Goal: Transaction & Acquisition: Register for event/course

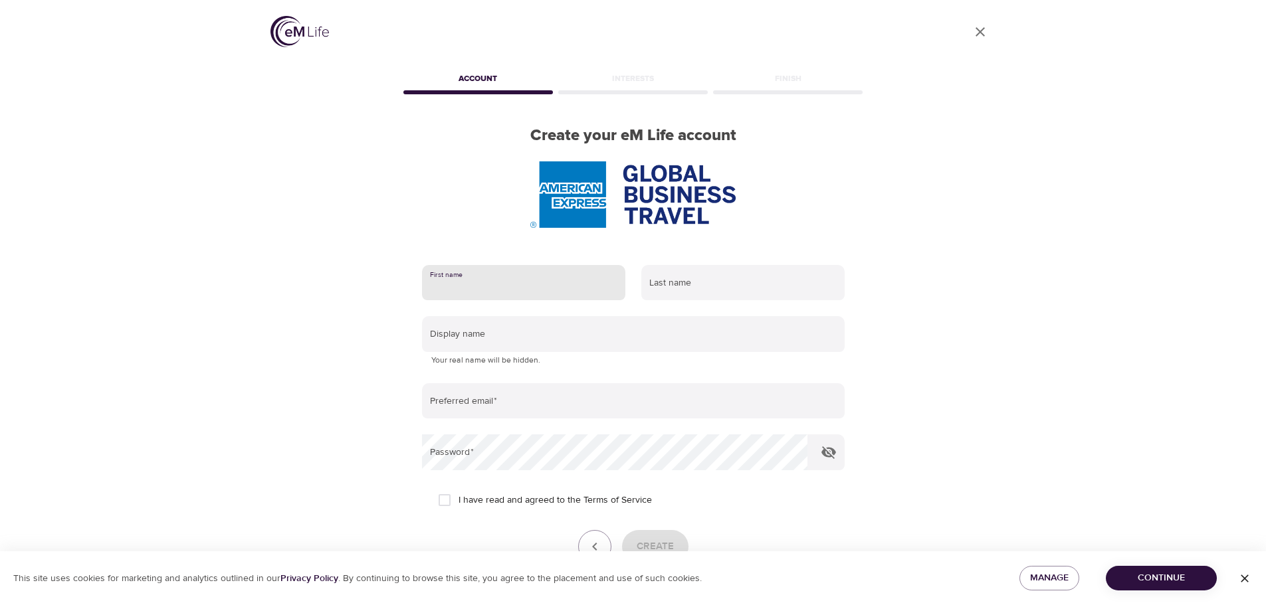
click at [569, 282] on input "text" at bounding box center [523, 283] width 203 height 36
type input "[PERSON_NAME]"
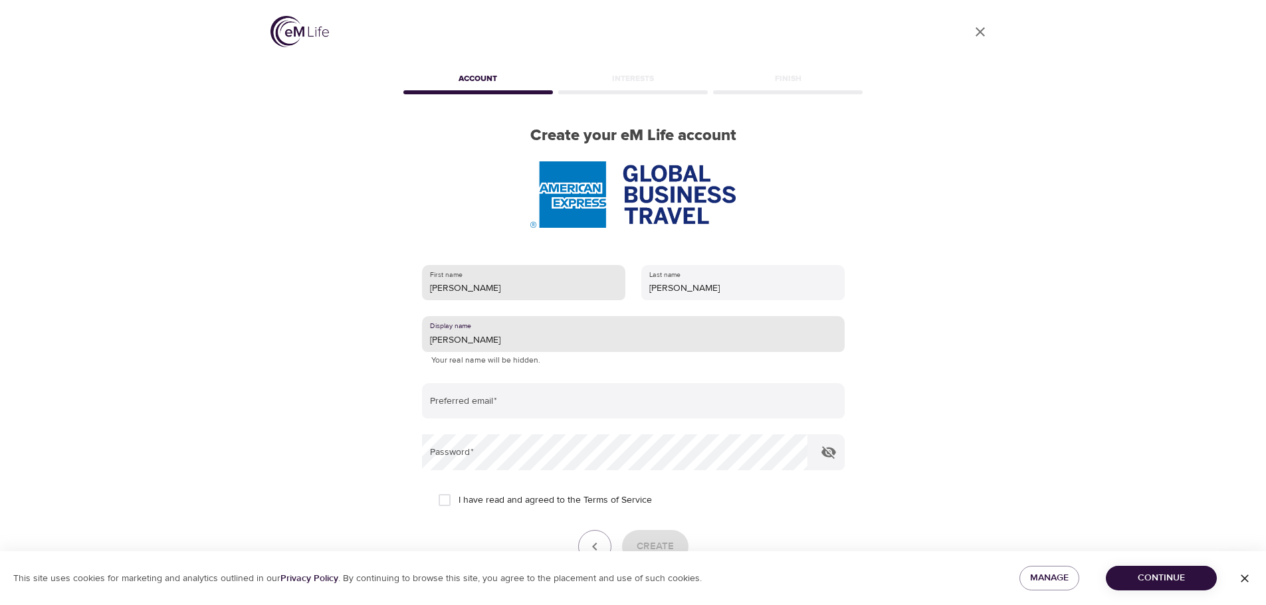
type input "[PERSON_NAME]"
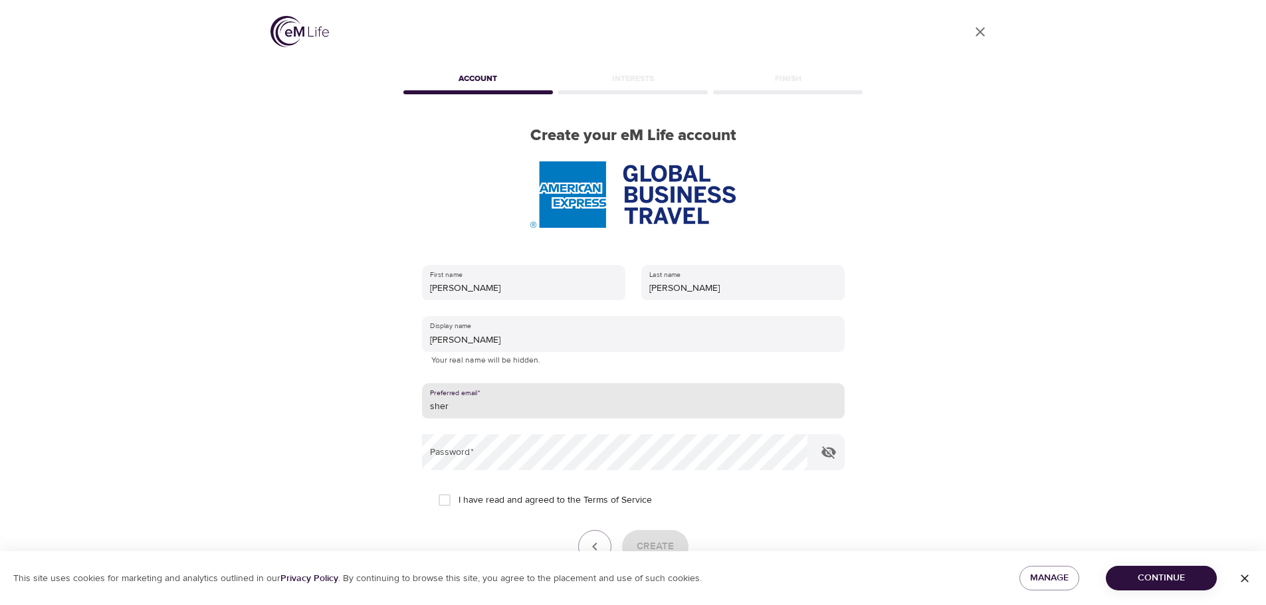
type input "[PERSON_NAME][EMAIL_ADDRESS][PERSON_NAME][DOMAIN_NAME]"
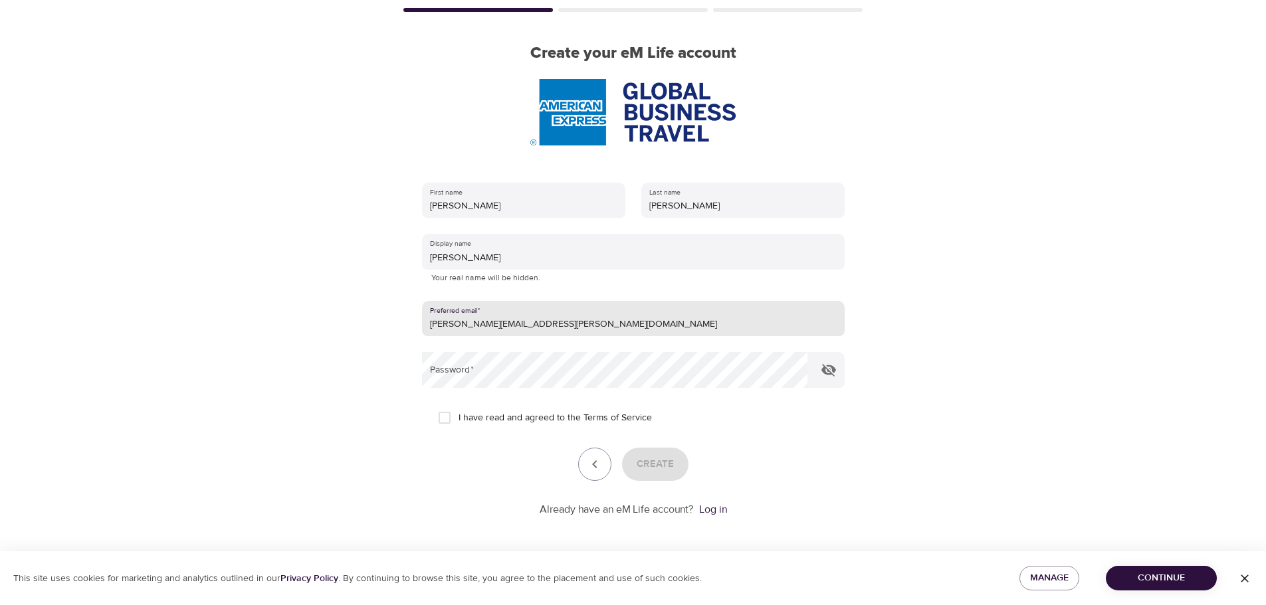
scroll to position [84, 0]
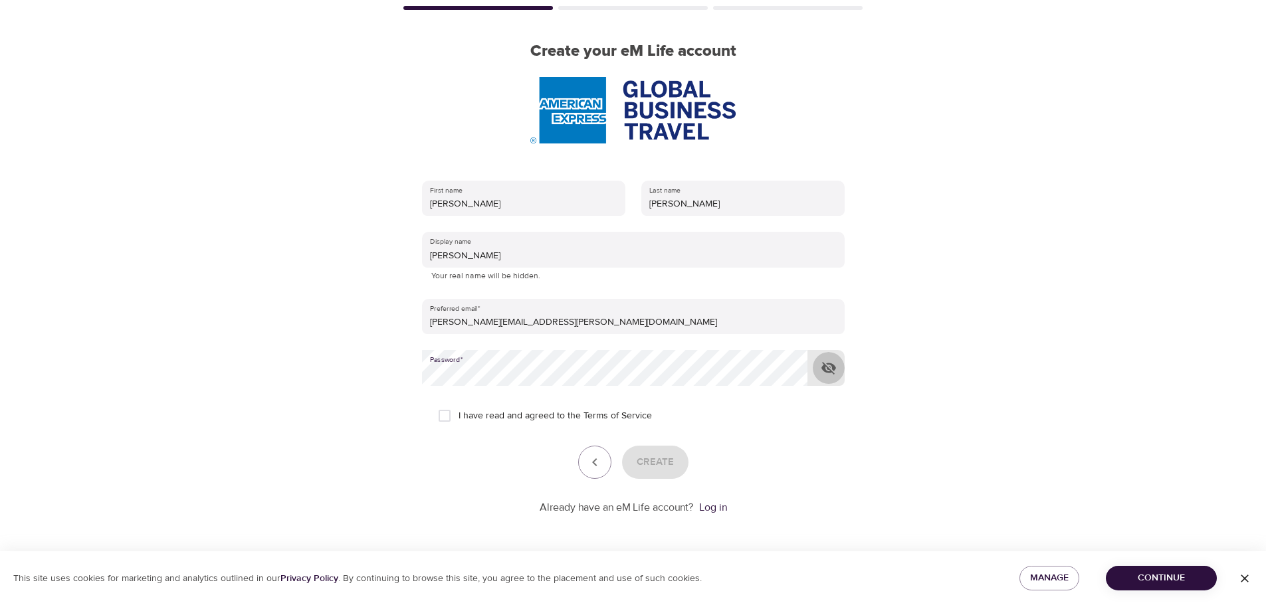
click at [829, 364] on icon "button" at bounding box center [828, 368] width 15 height 13
click at [829, 364] on icon "button" at bounding box center [828, 369] width 15 height 10
click at [441, 413] on input "I have read and agreed to the Terms of Service" at bounding box center [445, 416] width 28 height 28
checkbox input "true"
click at [653, 461] on span "Create" at bounding box center [655, 462] width 37 height 17
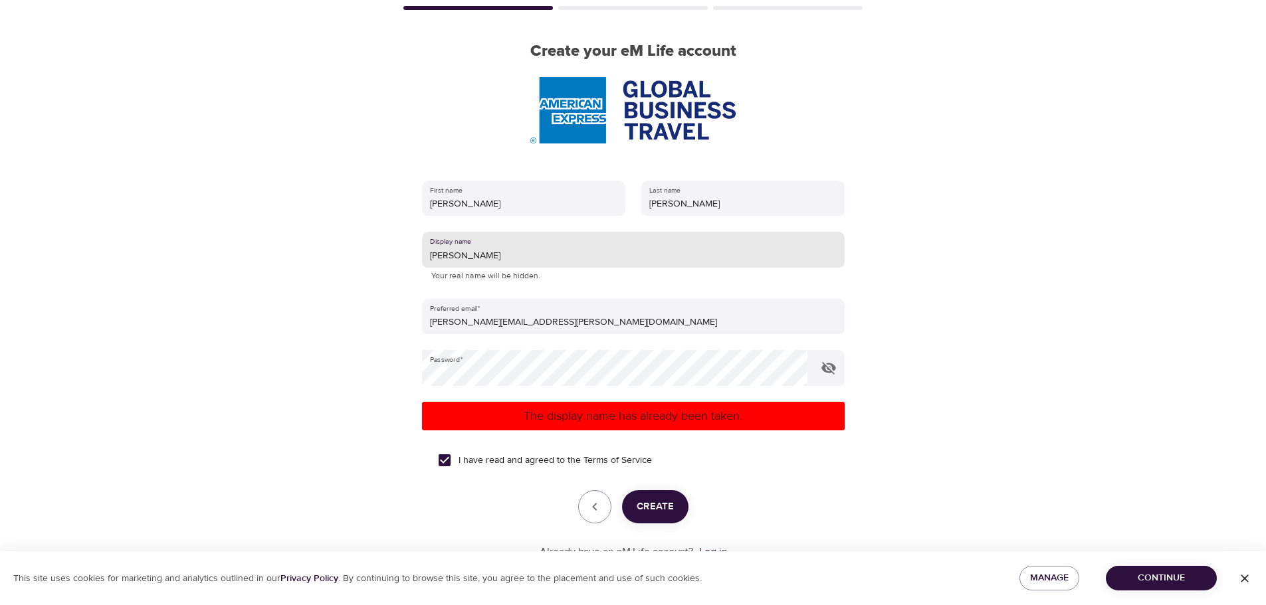
click at [515, 259] on input "[PERSON_NAME]" at bounding box center [633, 250] width 423 height 36
type input "S"
type input "SherryB"
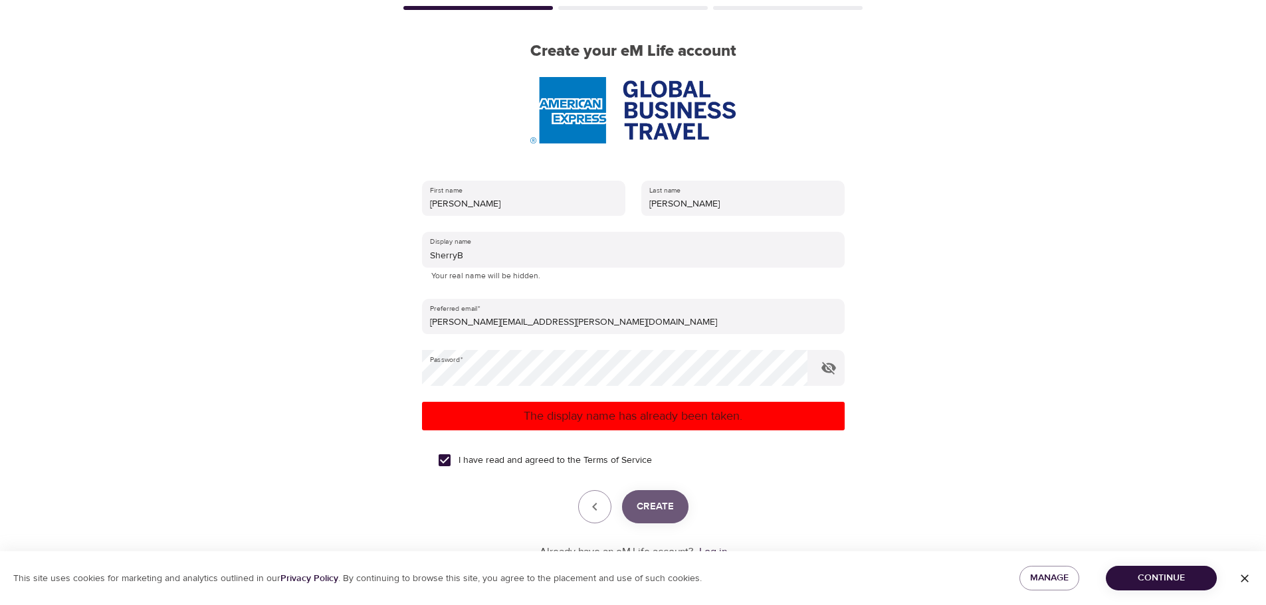
click at [657, 505] on span "Create" at bounding box center [655, 506] width 37 height 17
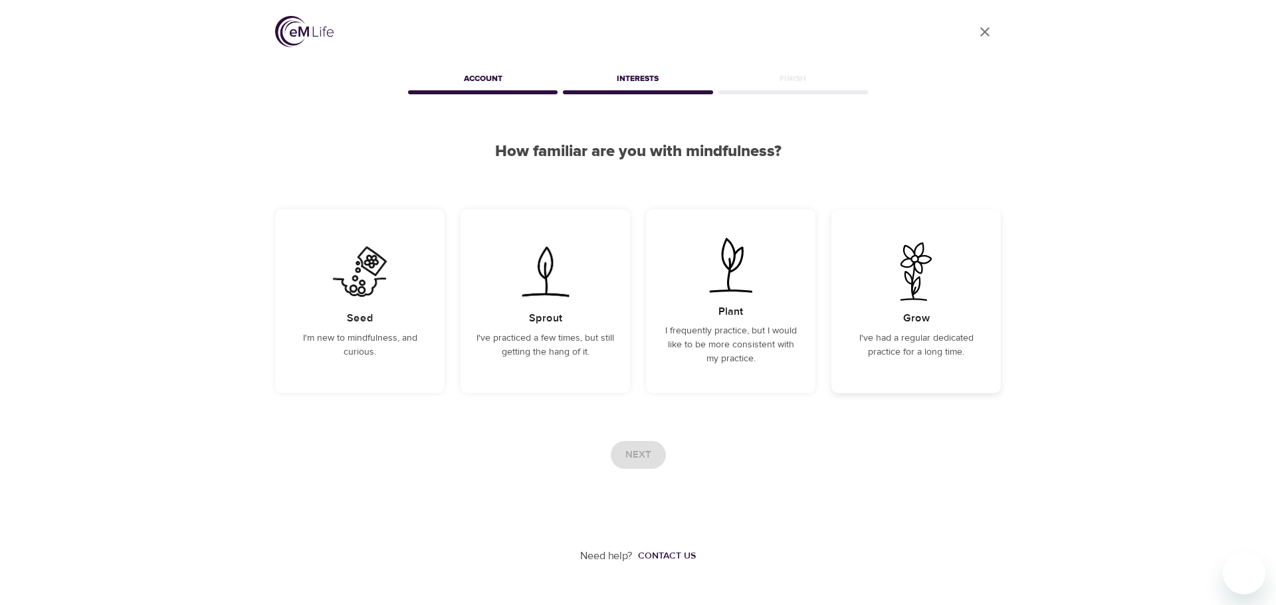
click at [913, 273] on img at bounding box center [916, 272] width 67 height 58
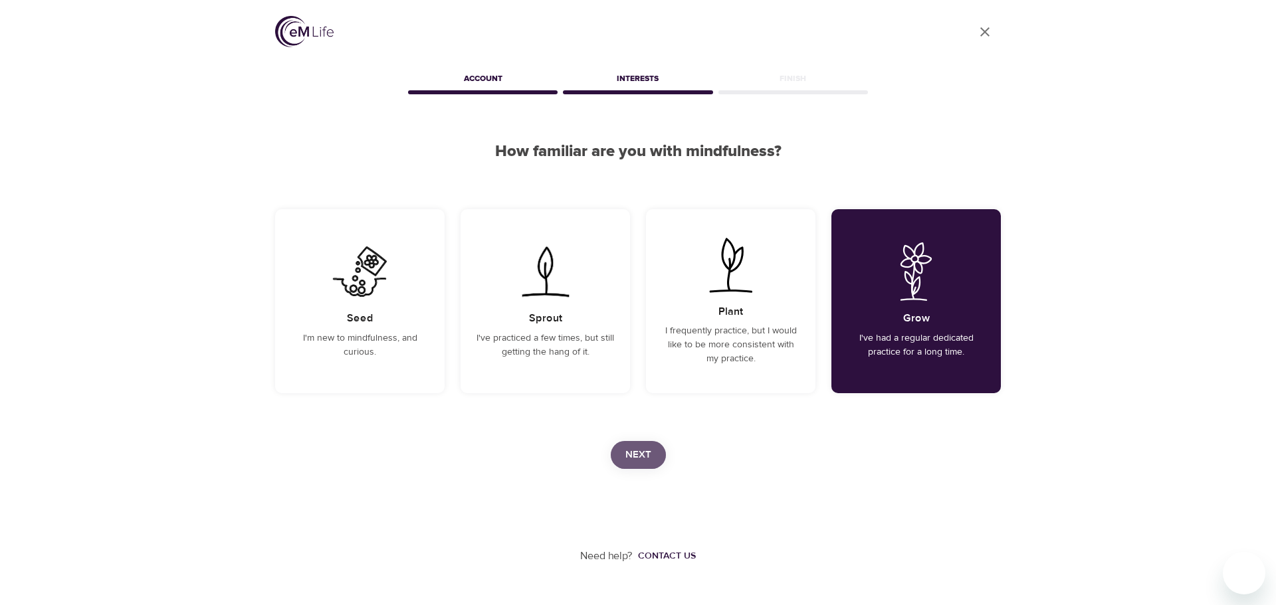
click at [648, 451] on span "Next" at bounding box center [638, 455] width 26 height 17
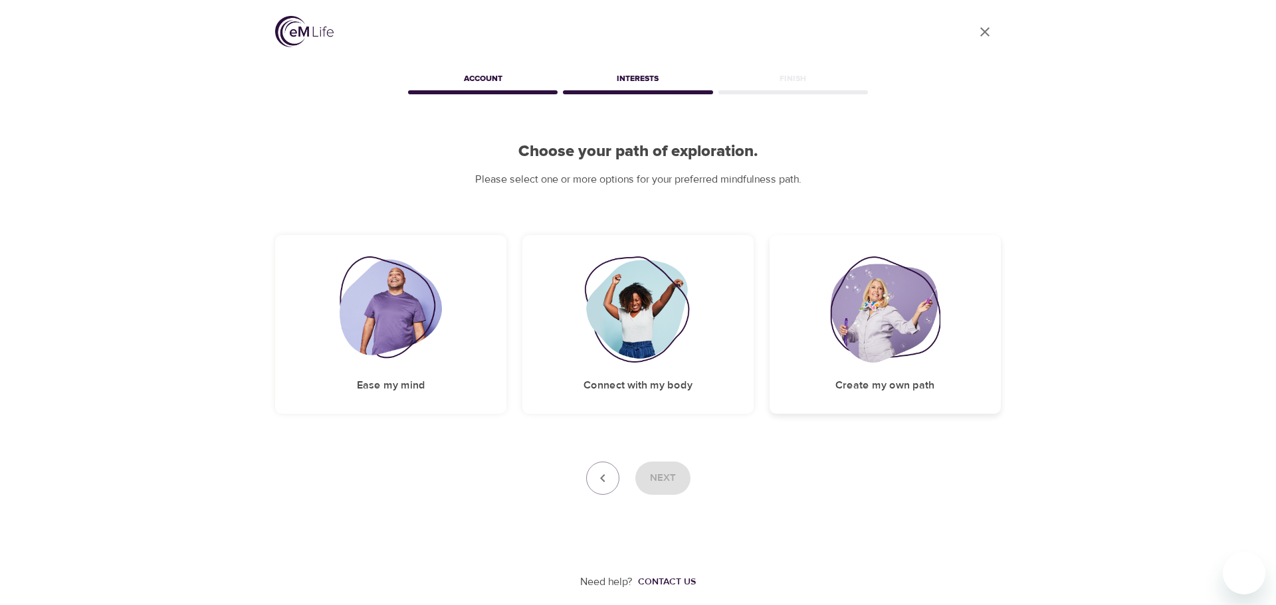
click at [886, 310] on img at bounding box center [885, 310] width 110 height 106
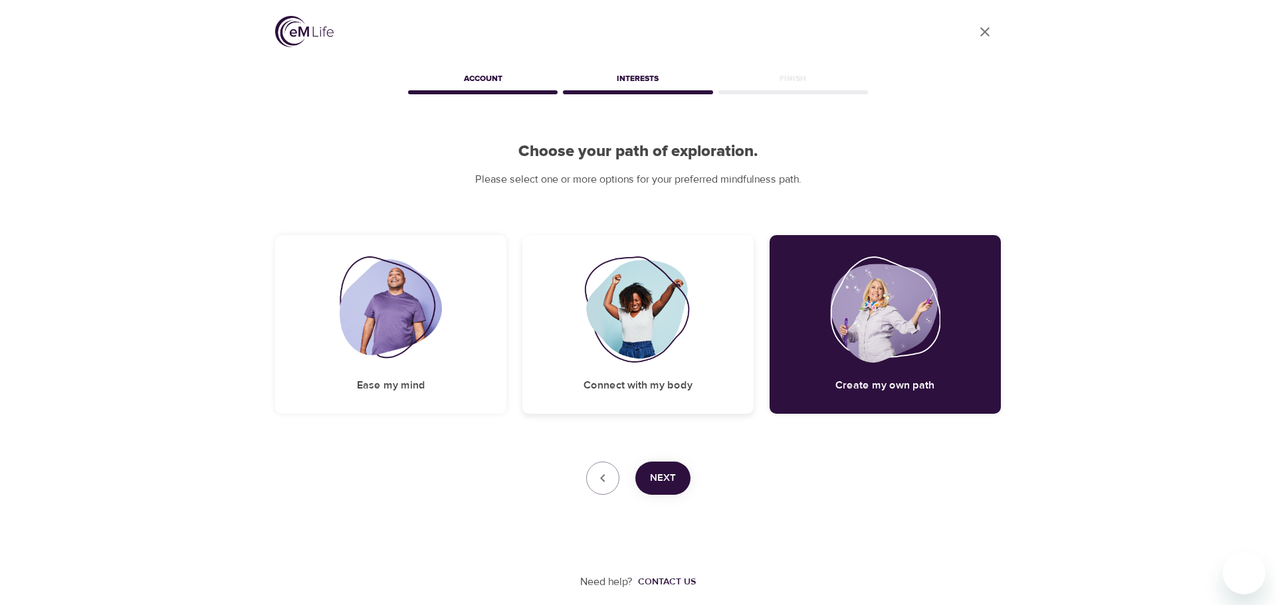
click at [688, 298] on img at bounding box center [638, 310] width 108 height 106
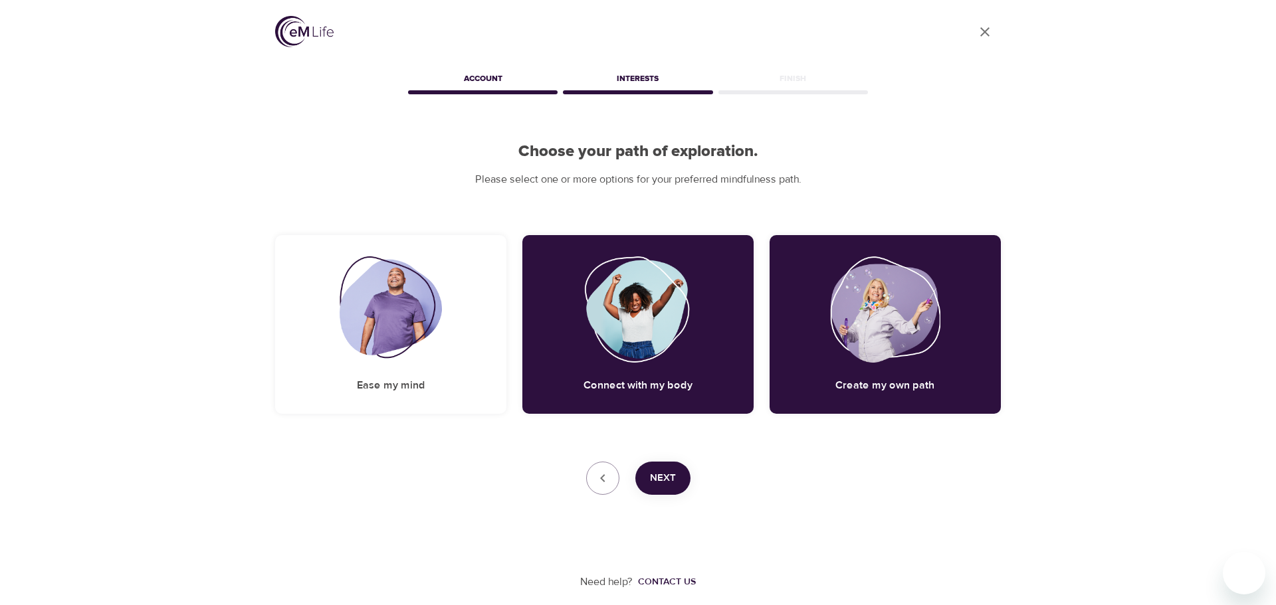
click at [669, 482] on span "Next" at bounding box center [663, 478] width 26 height 17
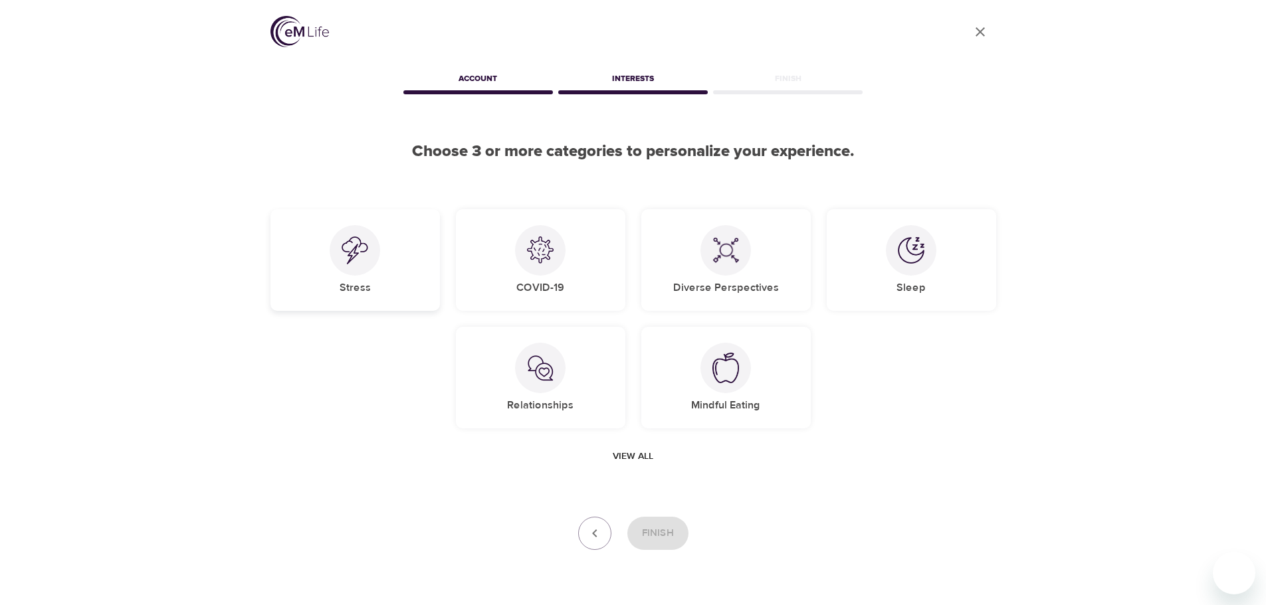
click at [353, 255] on img at bounding box center [355, 251] width 27 height 28
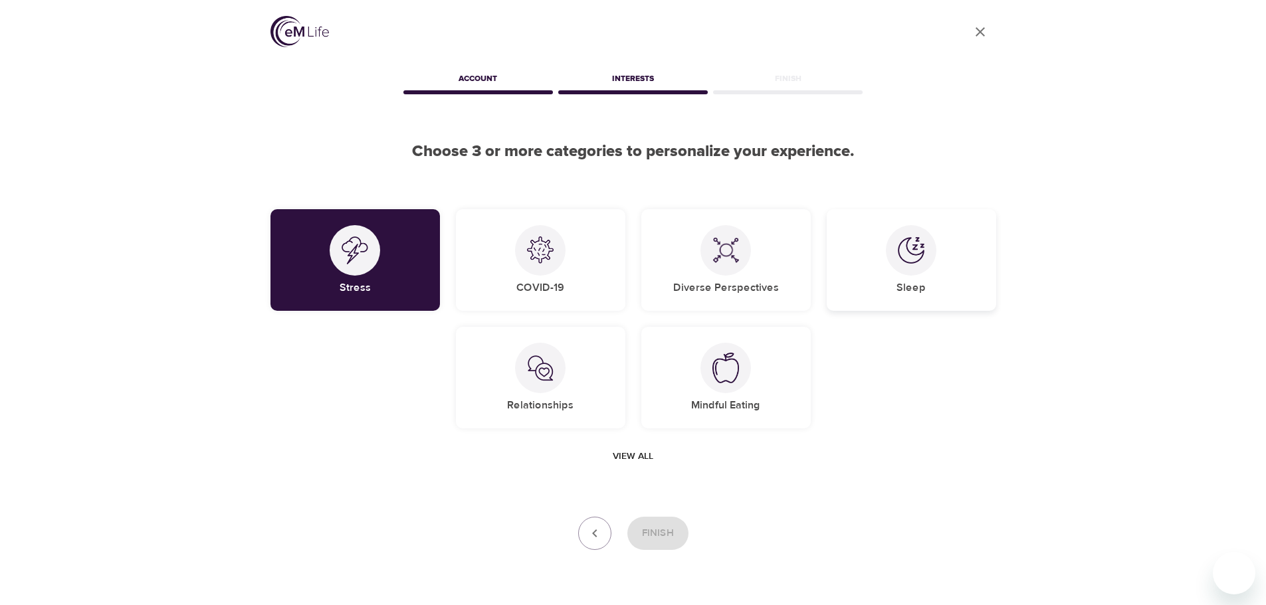
click at [915, 253] on img at bounding box center [911, 250] width 27 height 27
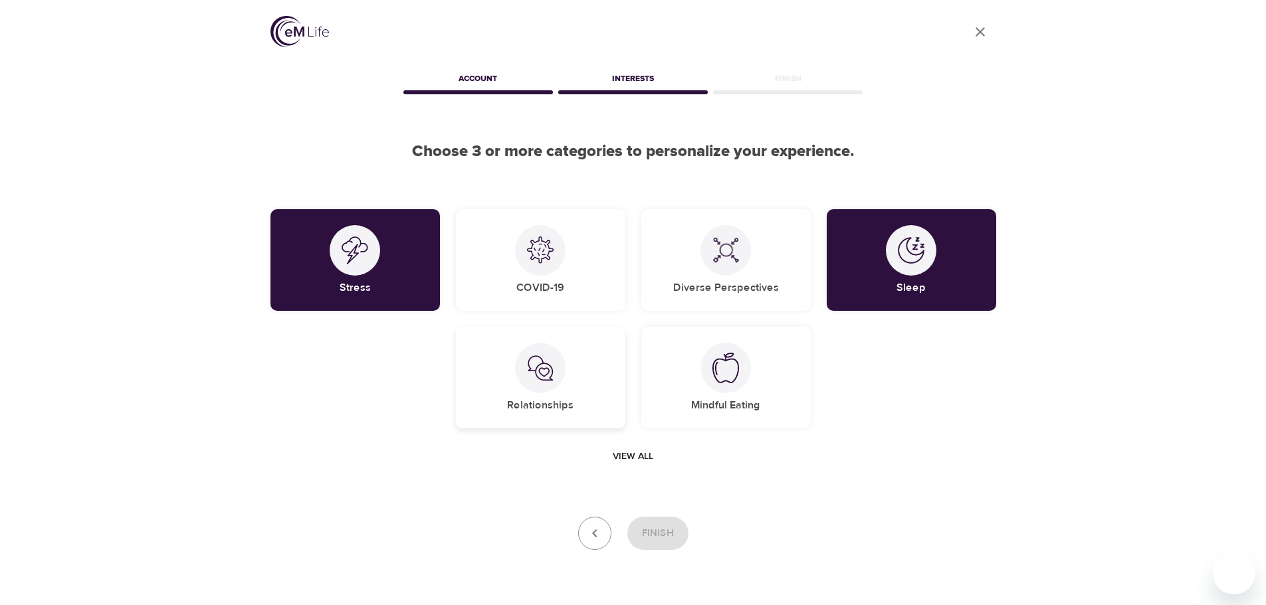
click at [550, 366] on img at bounding box center [540, 368] width 27 height 27
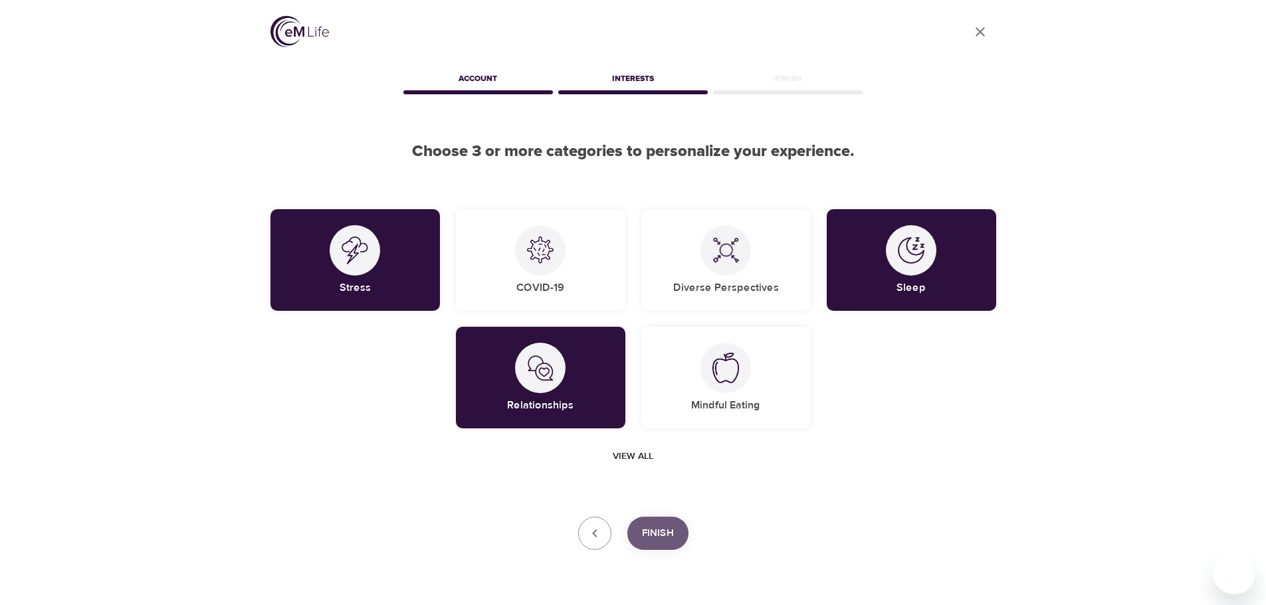
click at [659, 538] on span "Finish" at bounding box center [658, 533] width 32 height 17
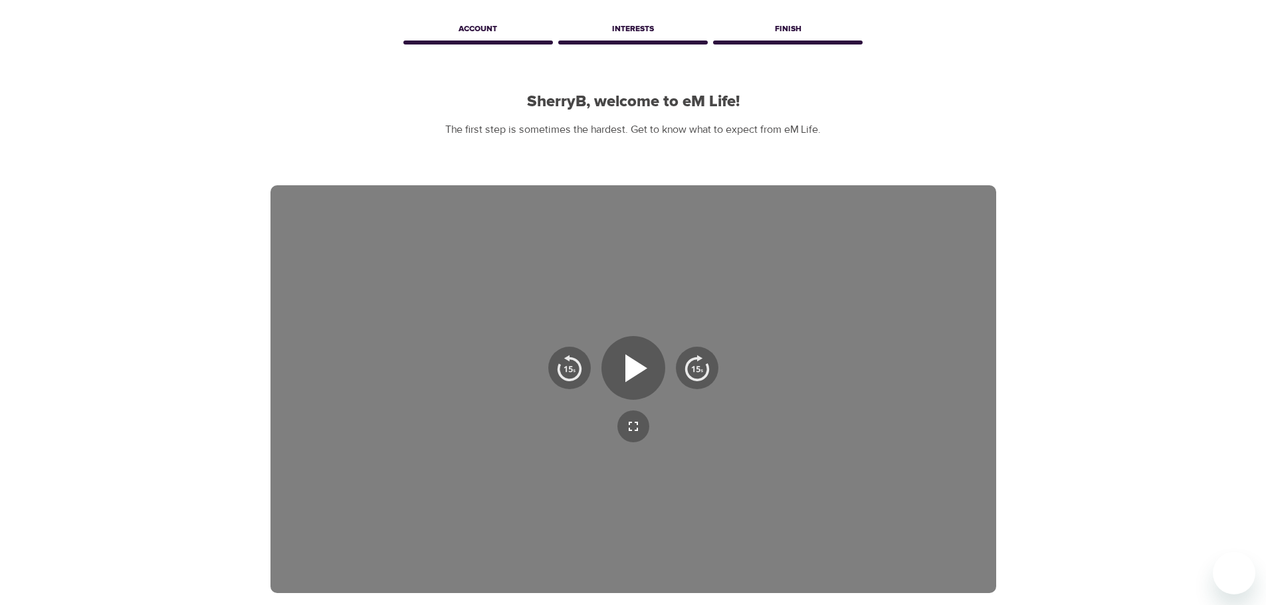
scroll to position [214, 0]
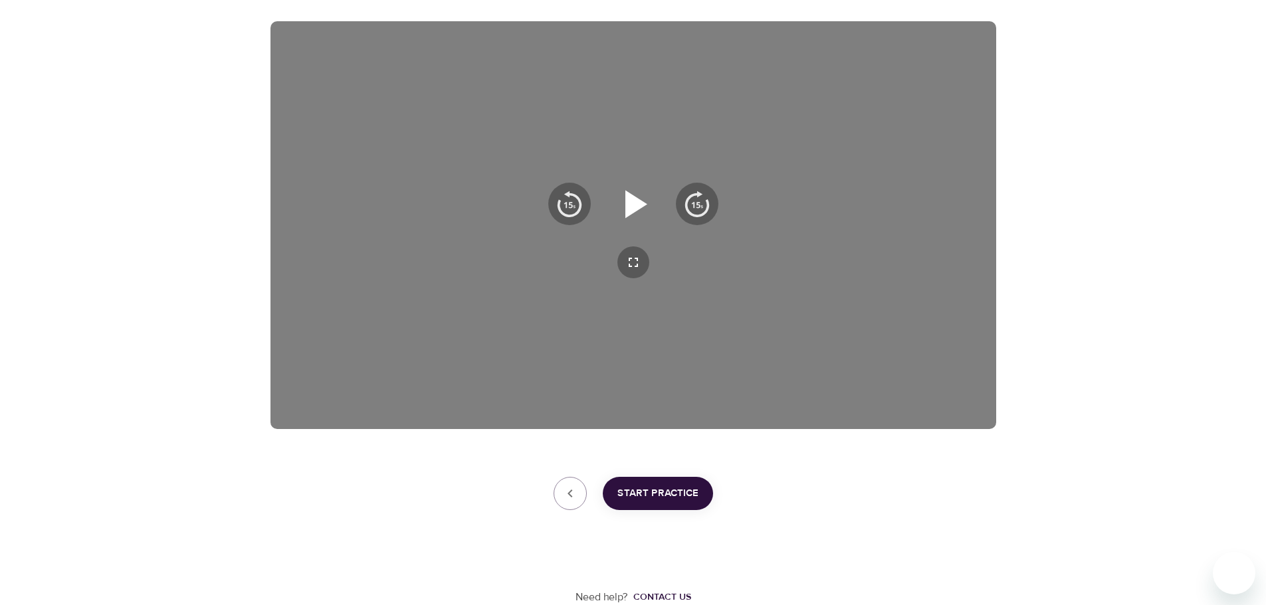
click at [635, 203] on icon "button" at bounding box center [636, 204] width 22 height 28
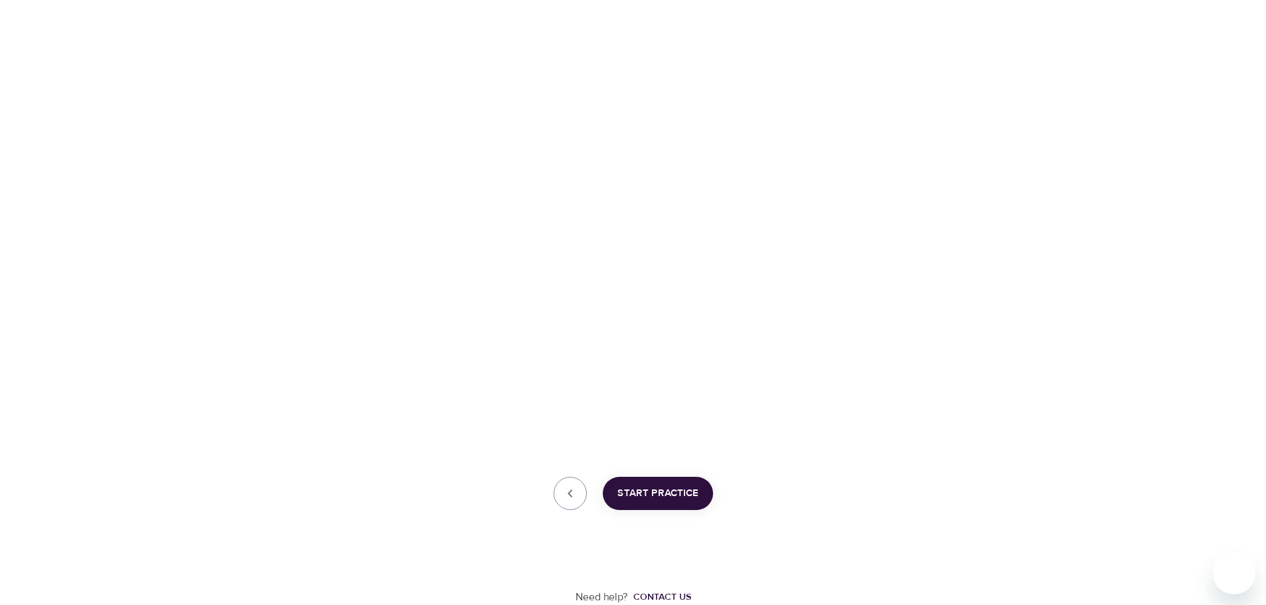
click at [661, 490] on span "Start Practice" at bounding box center [657, 493] width 81 height 17
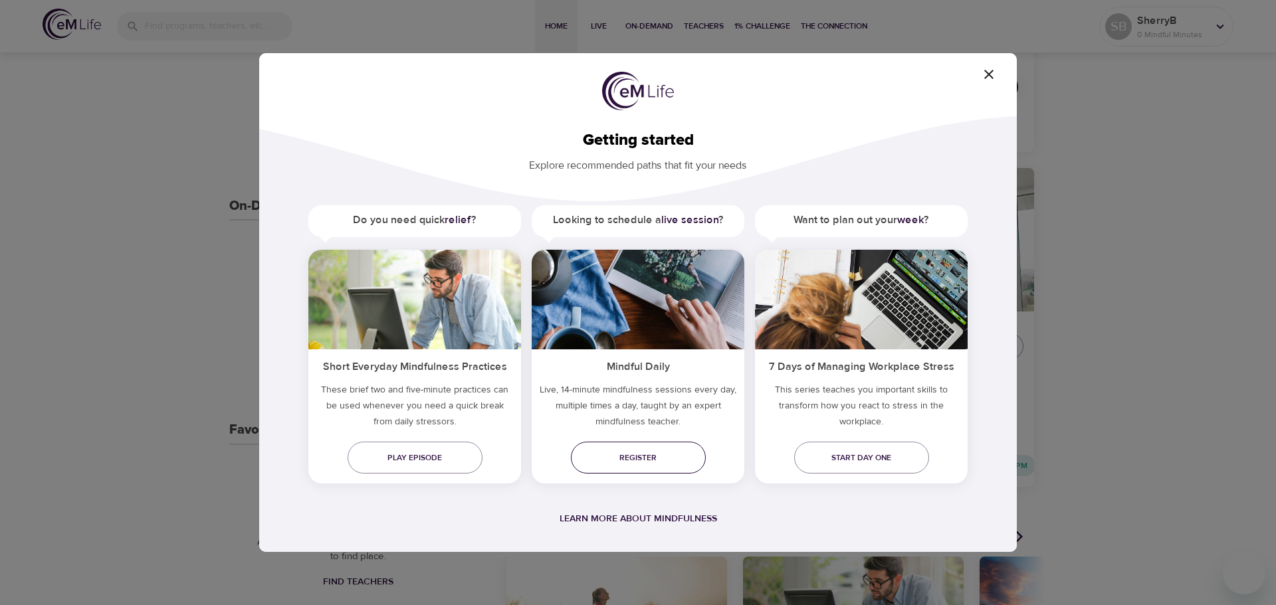
click at [645, 461] on span "Register" at bounding box center [638, 458] width 114 height 14
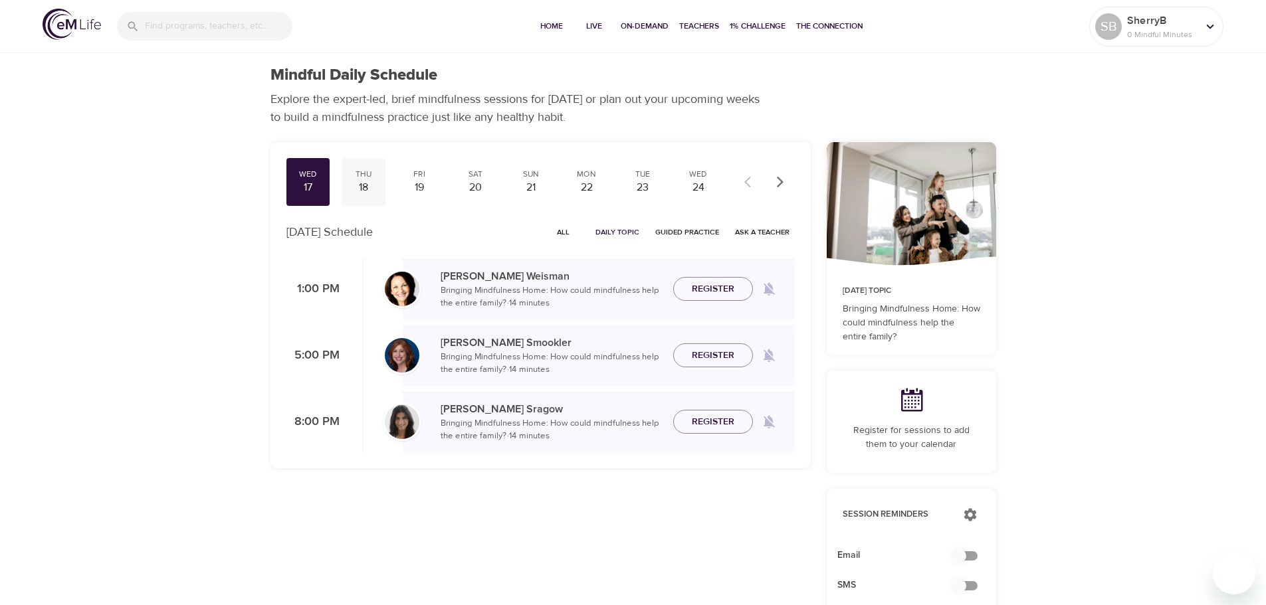
click at [367, 178] on div "Thu" at bounding box center [363, 174] width 33 height 11
click at [422, 191] on div "19" at bounding box center [419, 187] width 33 height 15
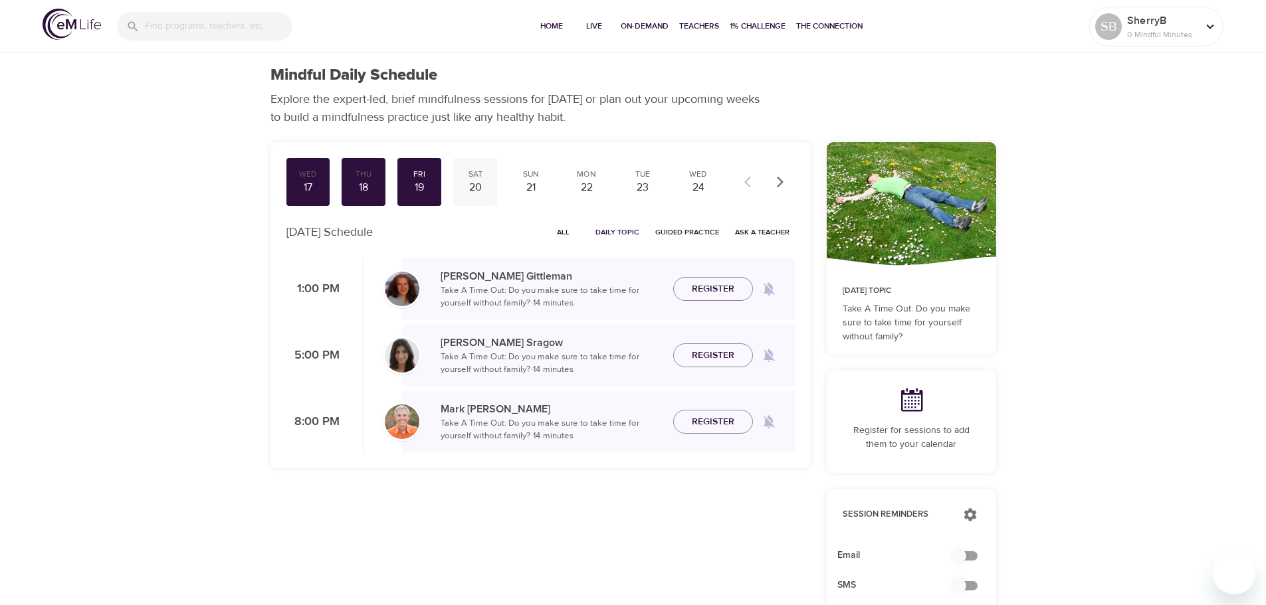
click at [476, 183] on div "20" at bounding box center [475, 187] width 33 height 15
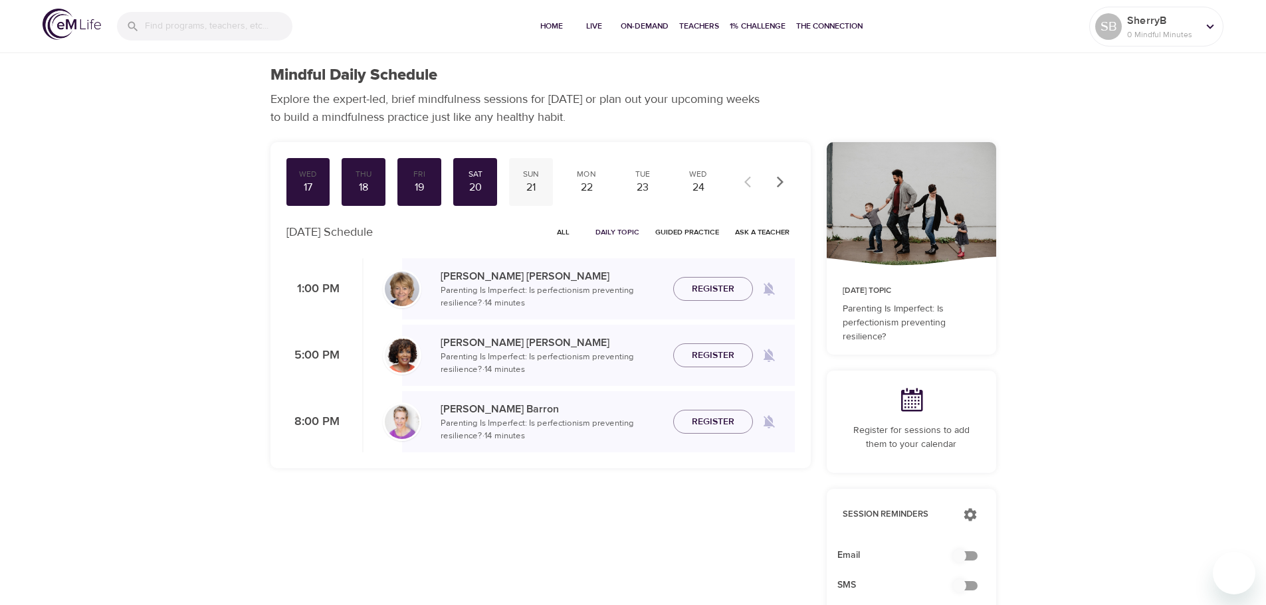
click at [528, 180] on div "21" at bounding box center [530, 187] width 33 height 15
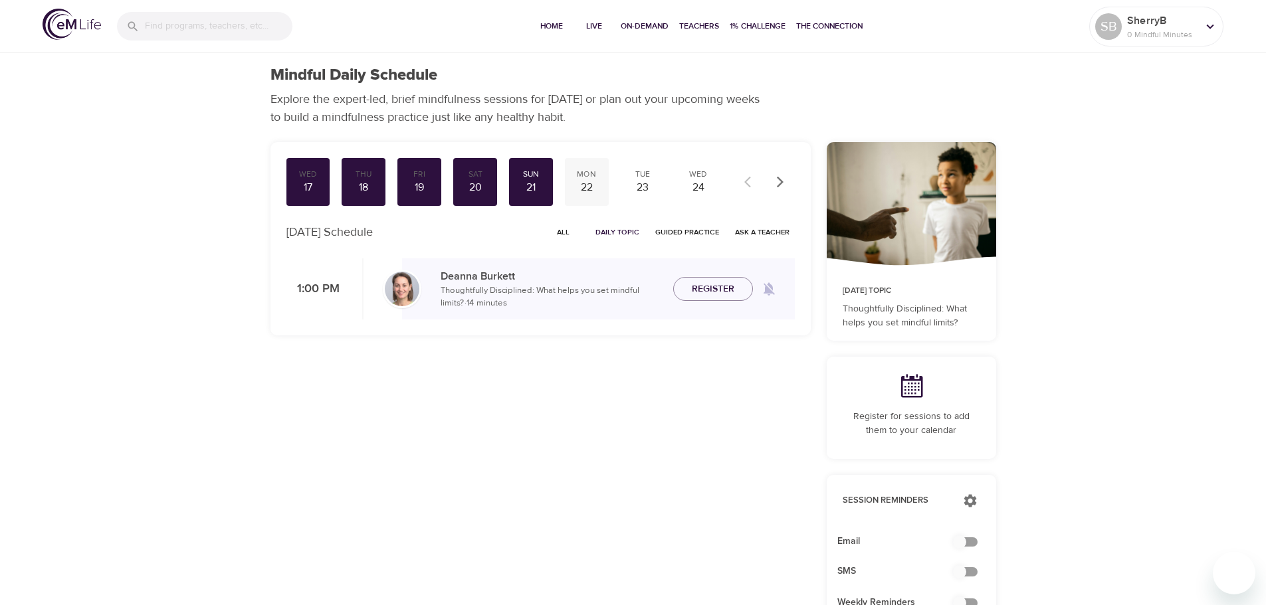
click at [591, 185] on div "22" at bounding box center [586, 187] width 33 height 15
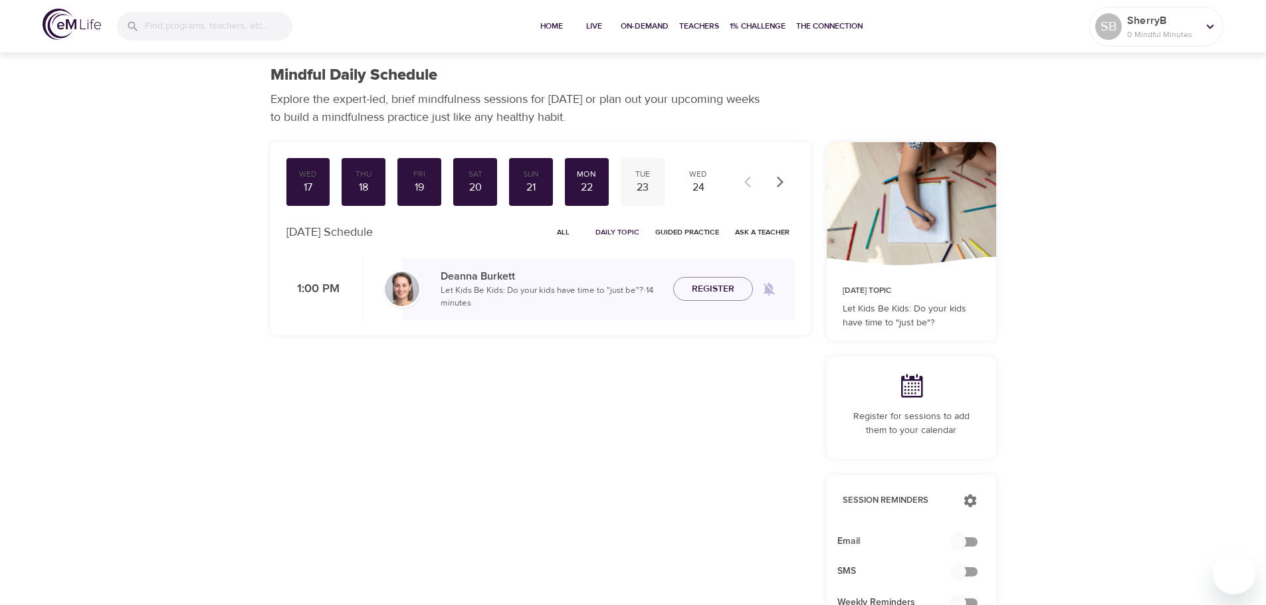
click at [640, 185] on div "23" at bounding box center [642, 187] width 33 height 15
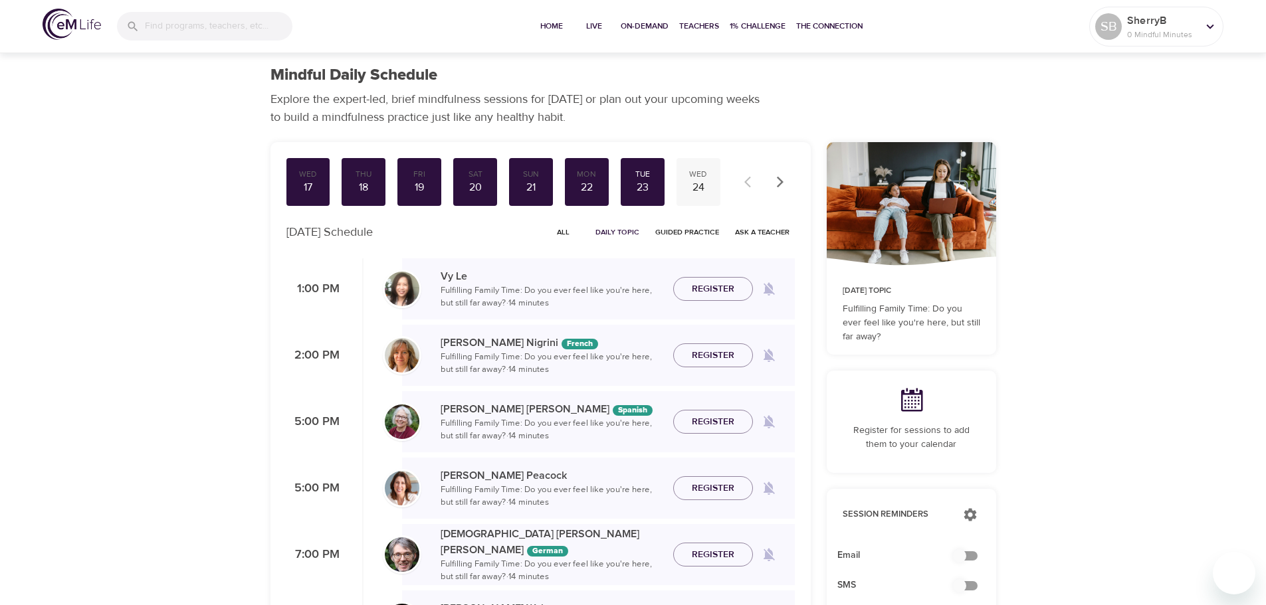
click at [702, 176] on div "Wed" at bounding box center [698, 174] width 33 height 11
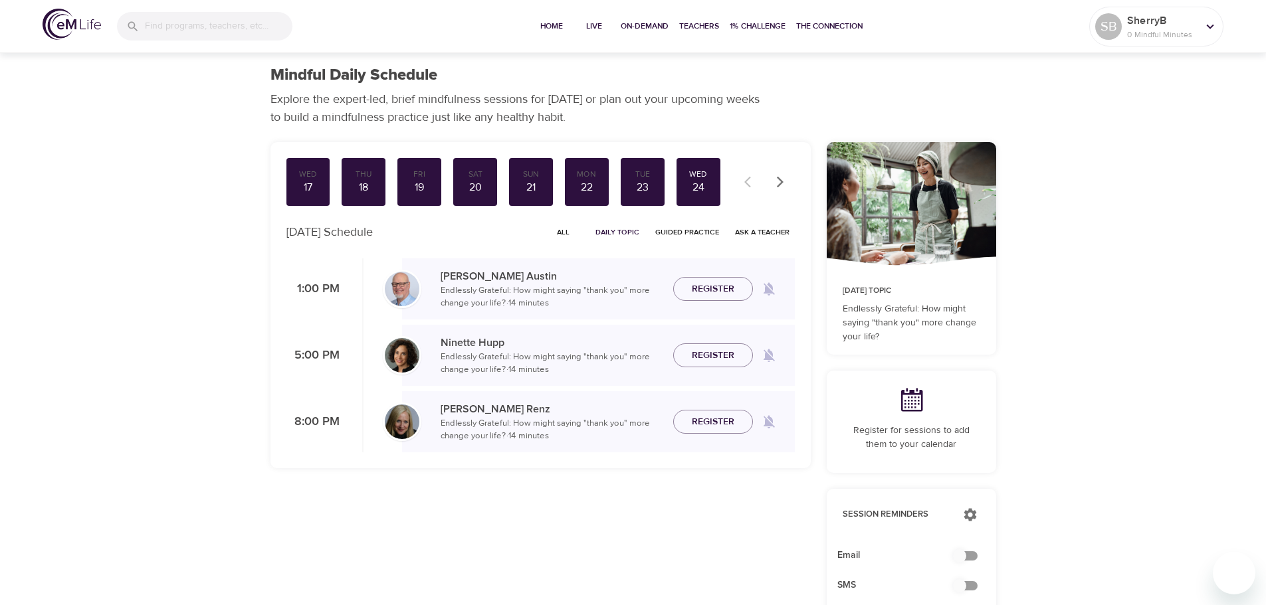
click at [781, 181] on icon "button" at bounding box center [779, 181] width 7 height 11
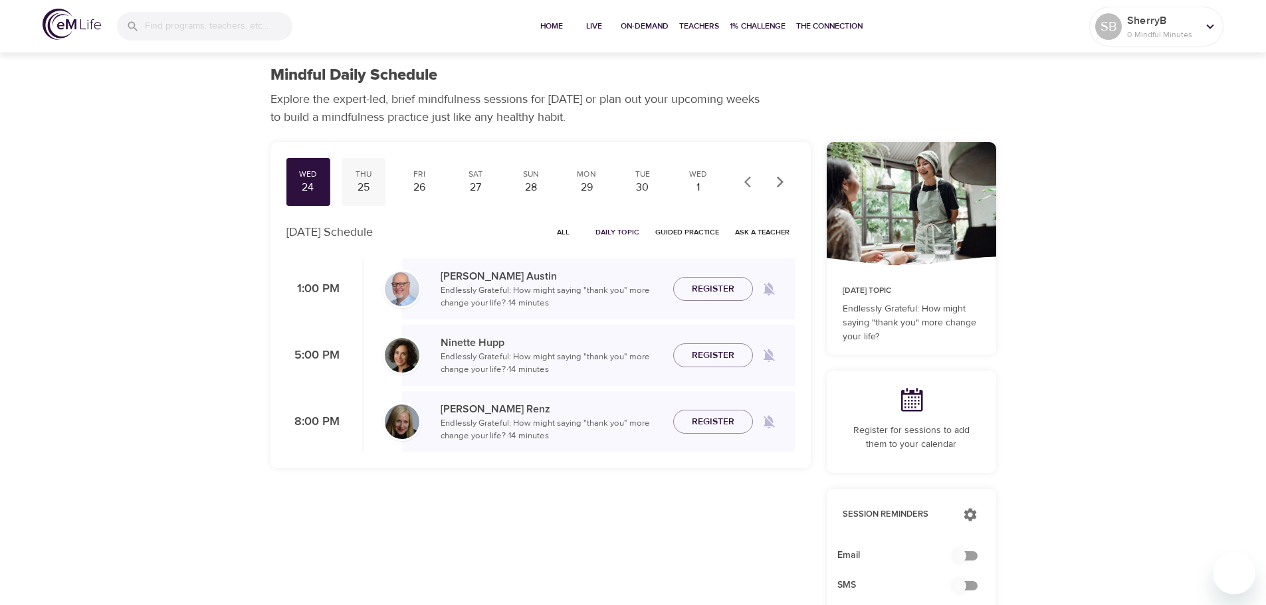
click at [362, 175] on div "Thu" at bounding box center [363, 174] width 33 height 11
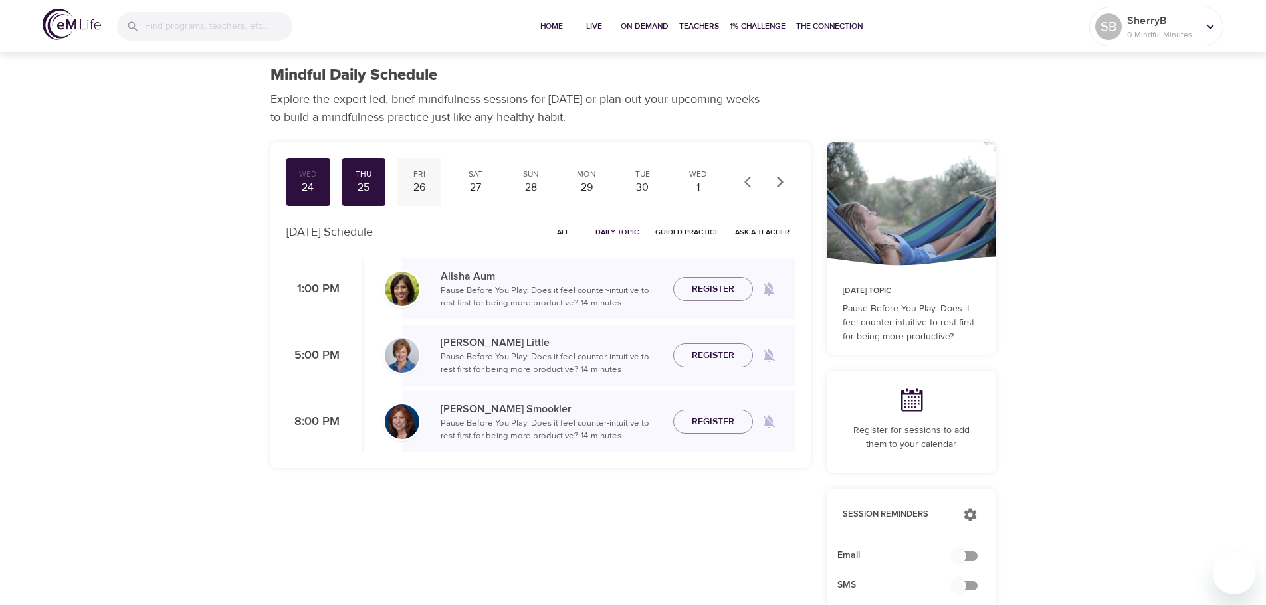
click at [422, 177] on div "Fri" at bounding box center [419, 174] width 33 height 11
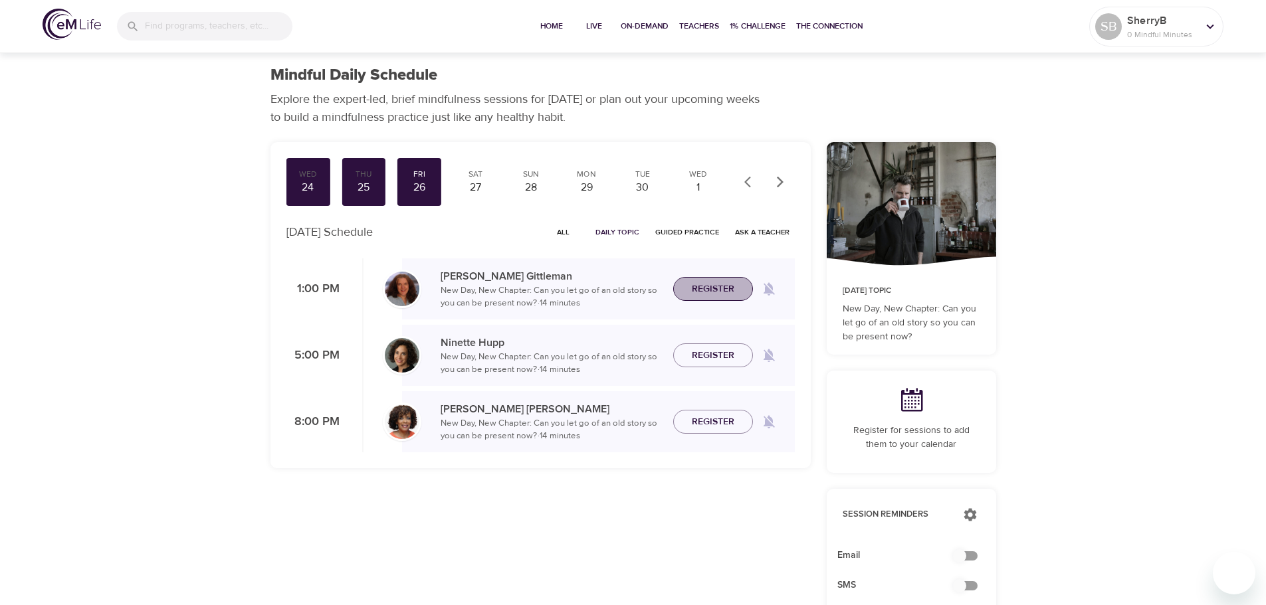
click at [718, 288] on span "Register" at bounding box center [713, 289] width 43 height 17
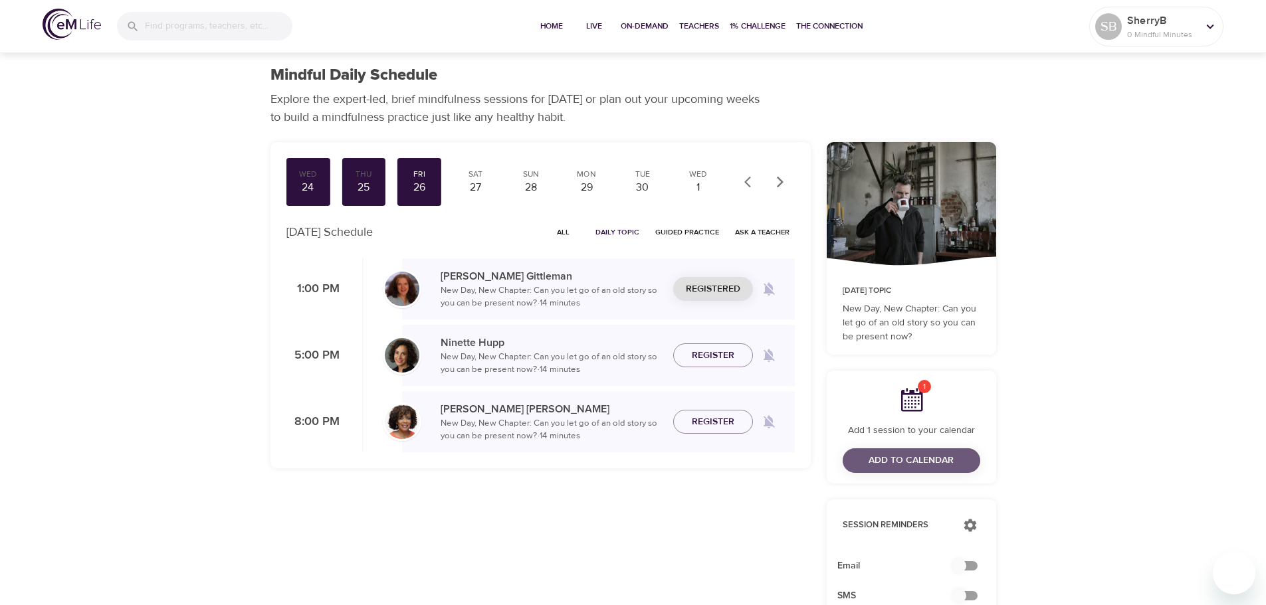
click at [919, 461] on span "Add to Calendar" at bounding box center [911, 461] width 85 height 17
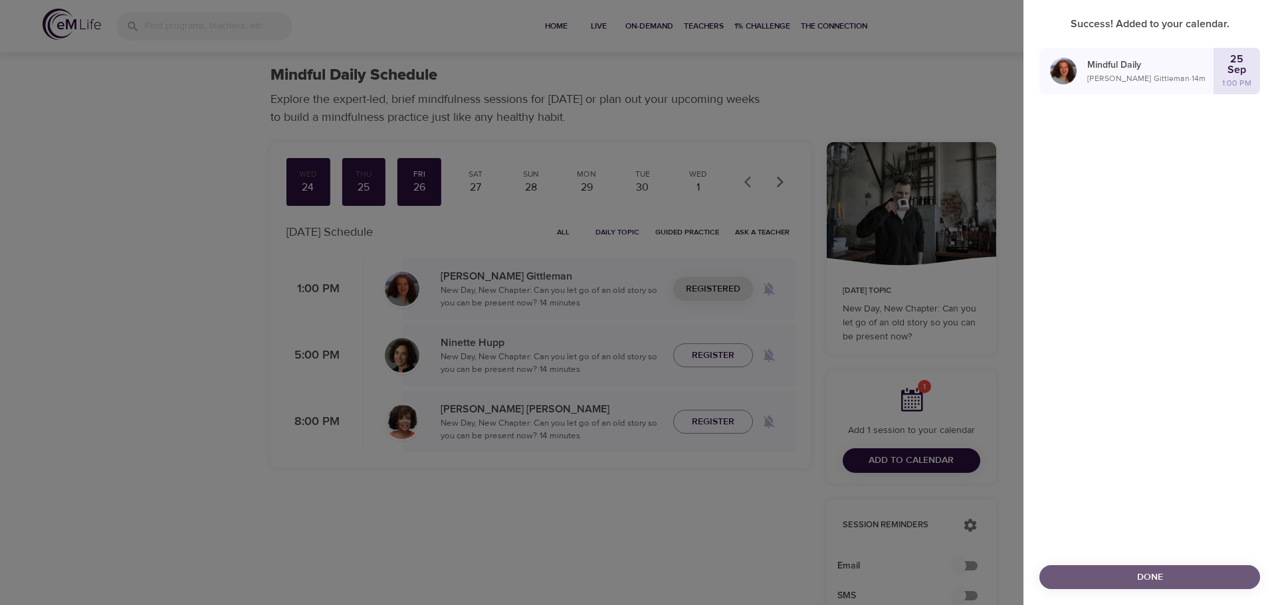
click at [1144, 581] on span "Done" at bounding box center [1149, 578] width 199 height 17
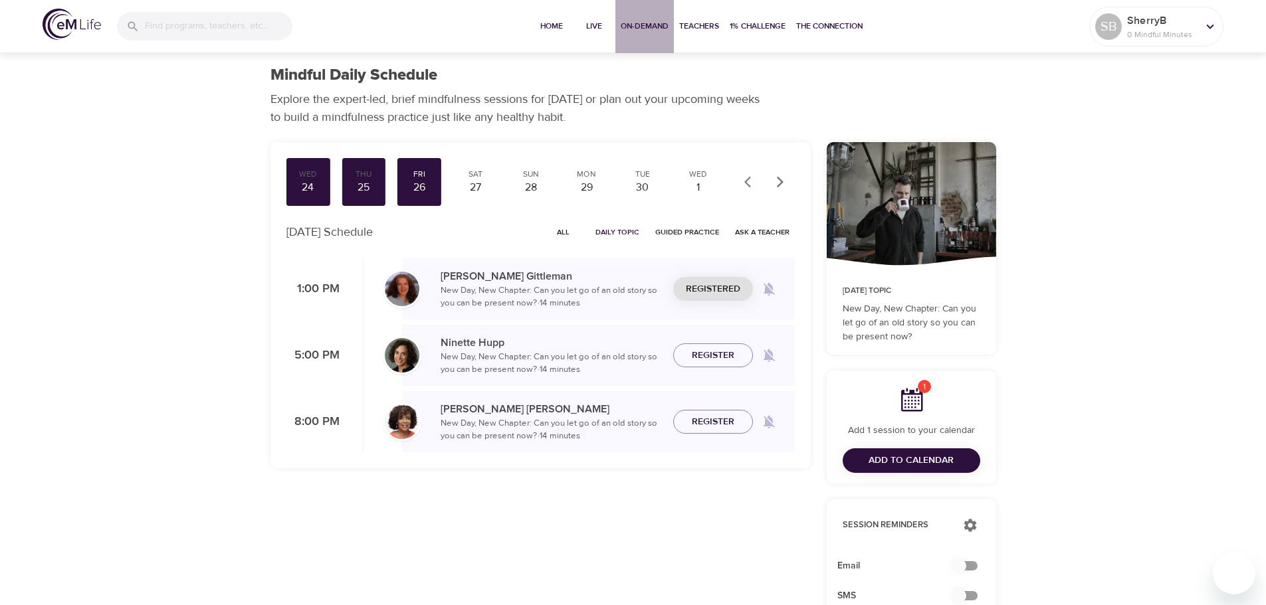
click at [647, 23] on span "On-Demand" at bounding box center [645, 26] width 48 height 14
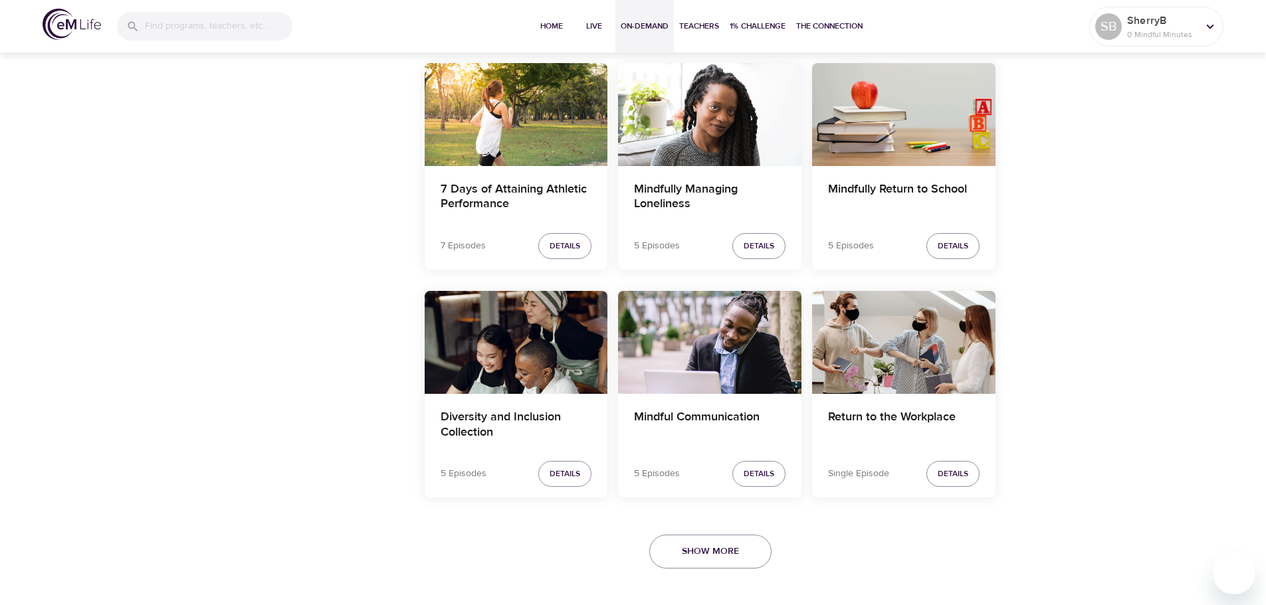
scroll to position [2257, 0]
click at [703, 554] on span "Show More" at bounding box center [710, 551] width 57 height 17
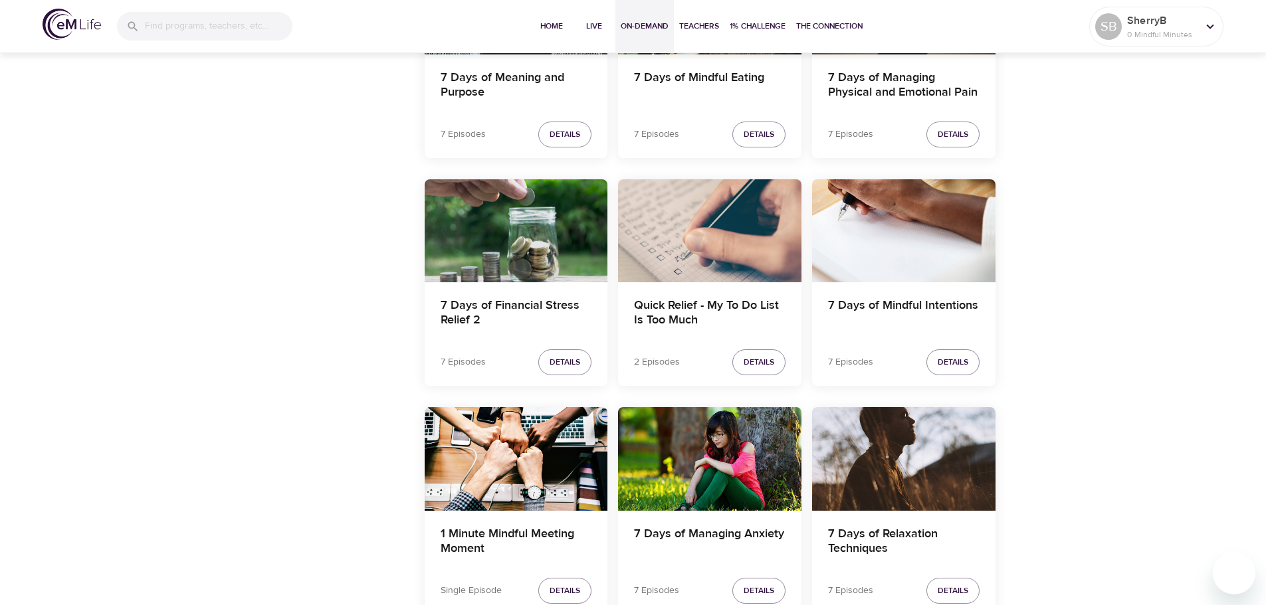
scroll to position [4118, 0]
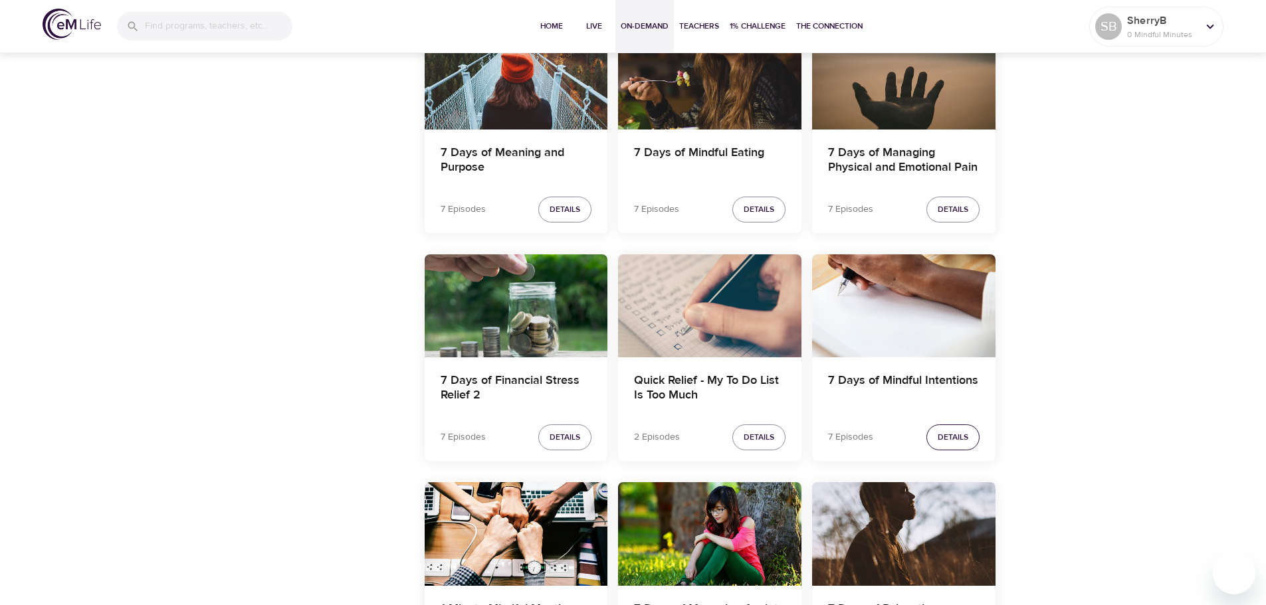
click at [968, 435] on span "Details" at bounding box center [953, 438] width 31 height 14
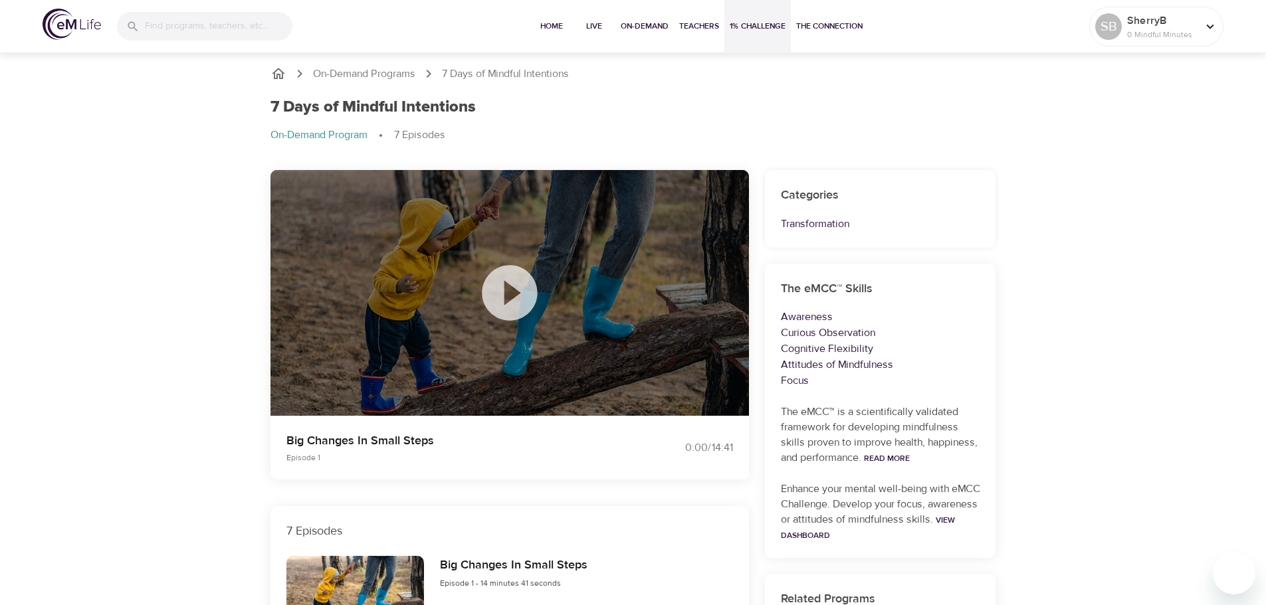
click at [744, 21] on span "1% Challenge" at bounding box center [758, 26] width 56 height 14
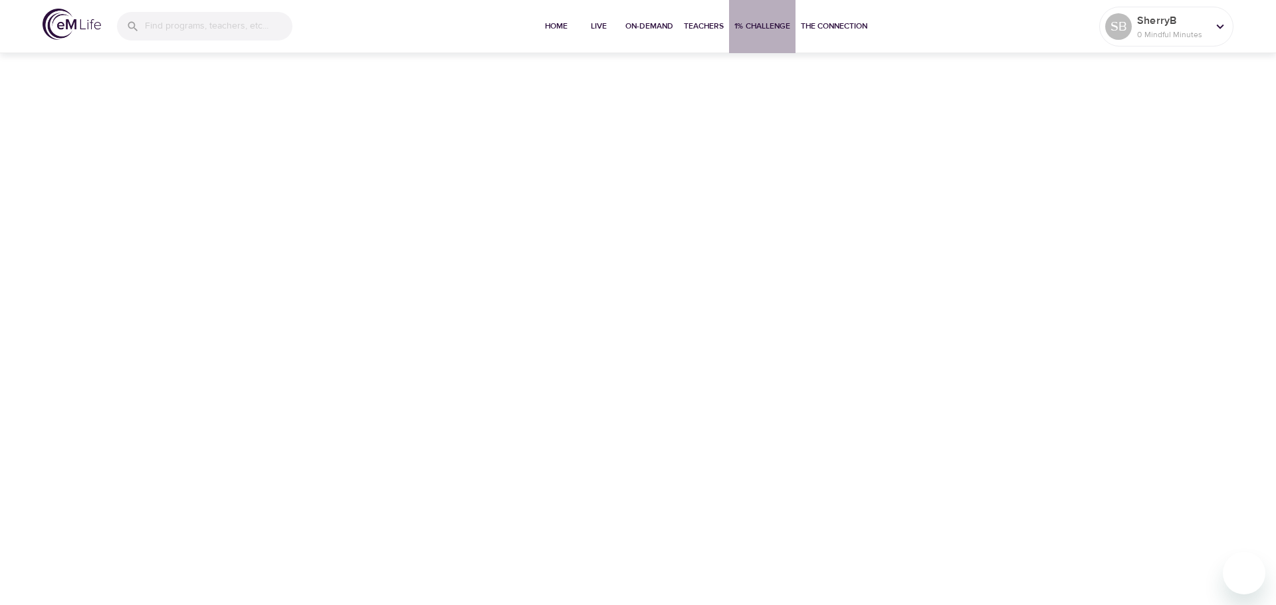
click at [755, 25] on span "1% Challenge" at bounding box center [762, 26] width 56 height 14
click at [647, 25] on span "On-Demand" at bounding box center [649, 26] width 48 height 14
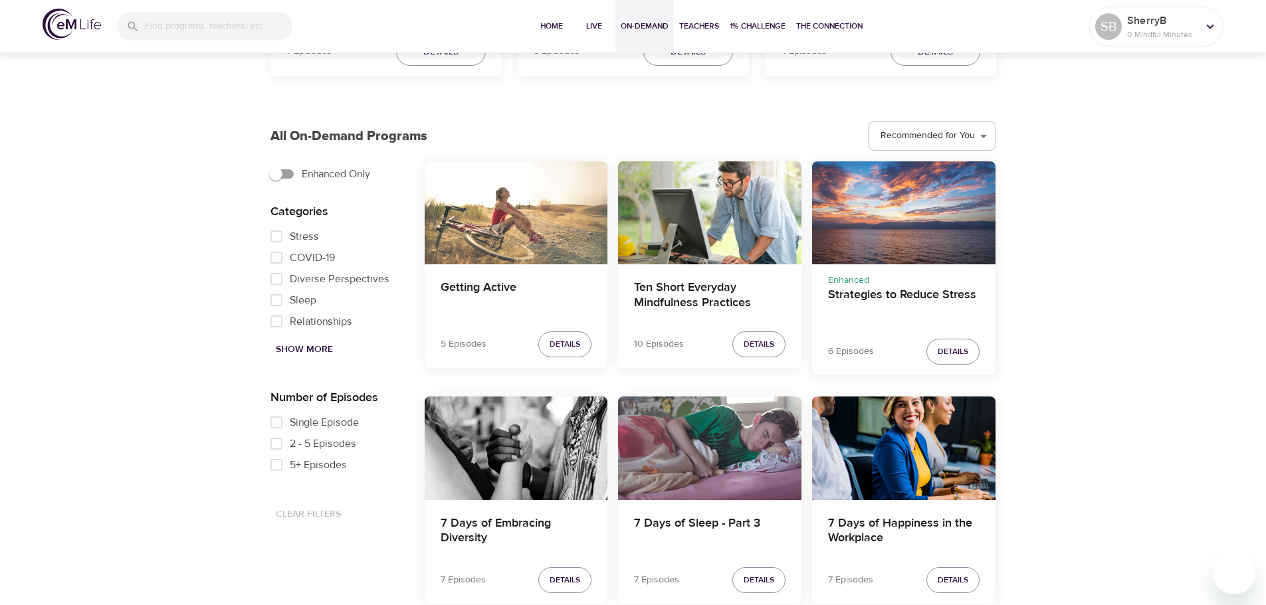
scroll to position [332, 0]
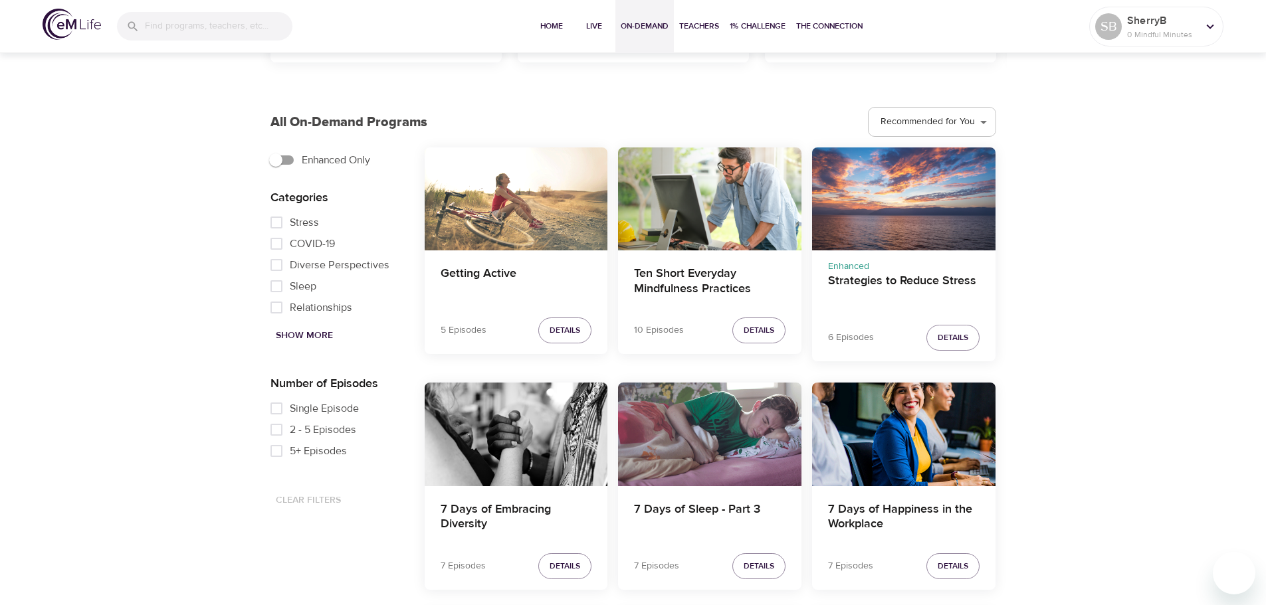
drag, startPoint x: 277, startPoint y: 407, endPoint x: 288, endPoint y: 409, distance: 10.7
click at [277, 407] on input "Single Episode" at bounding box center [276, 408] width 27 height 21
checkbox input "true"
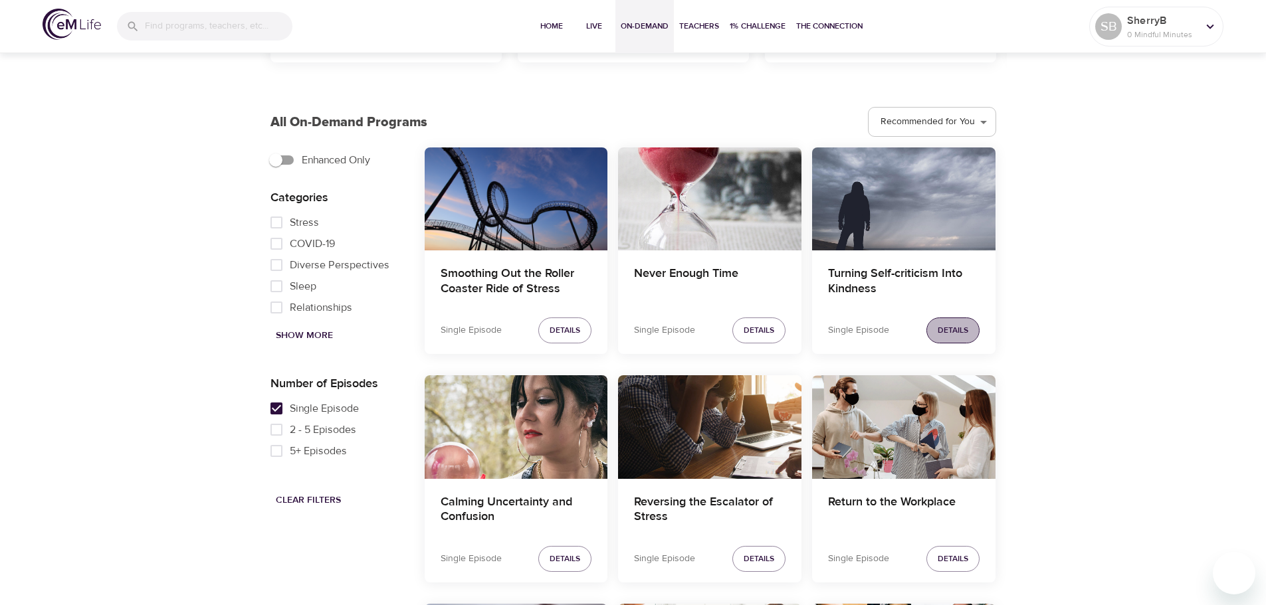
click at [947, 328] on span "Details" at bounding box center [953, 331] width 31 height 14
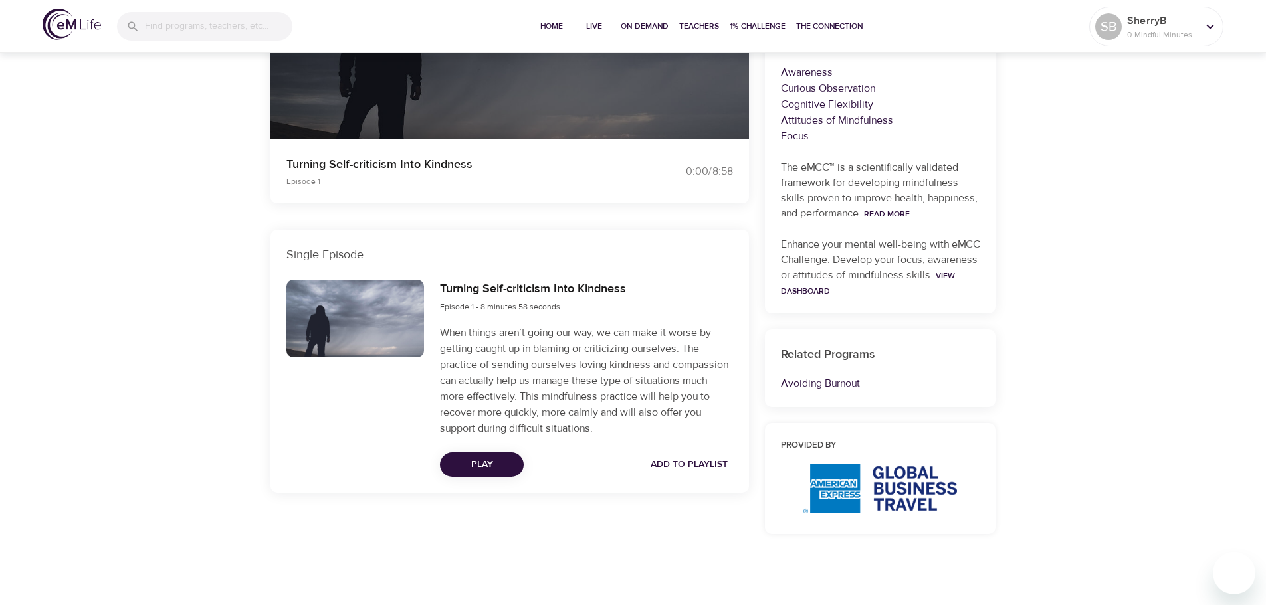
scroll to position [288, 0]
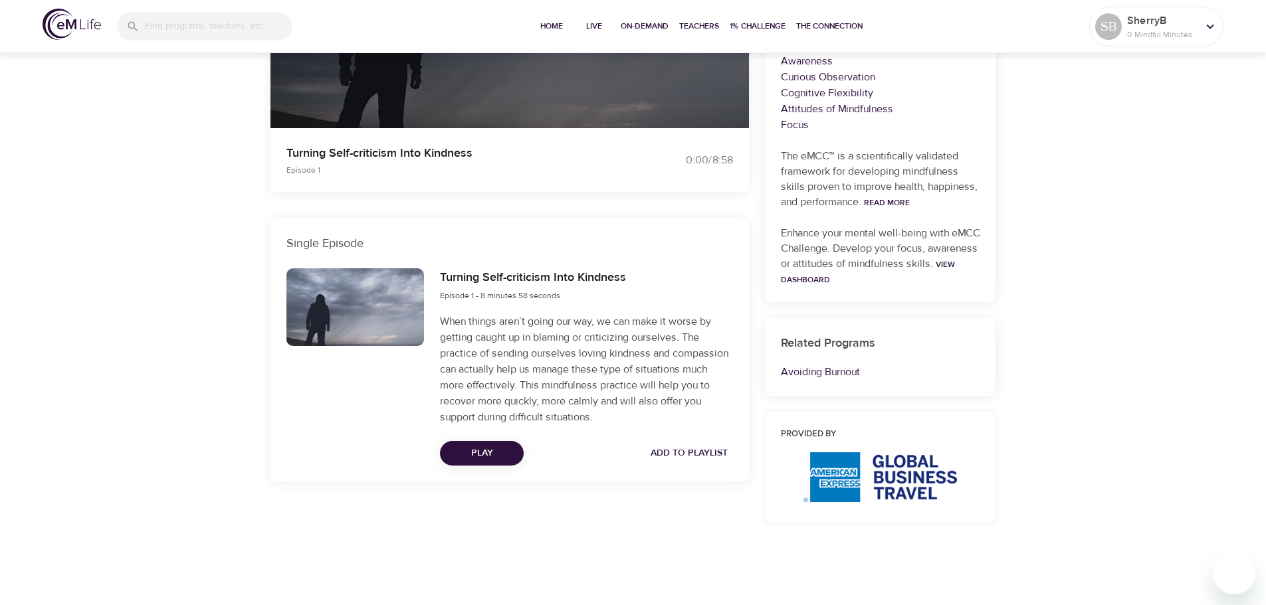
click at [475, 450] on span "Play" at bounding box center [482, 453] width 62 height 17
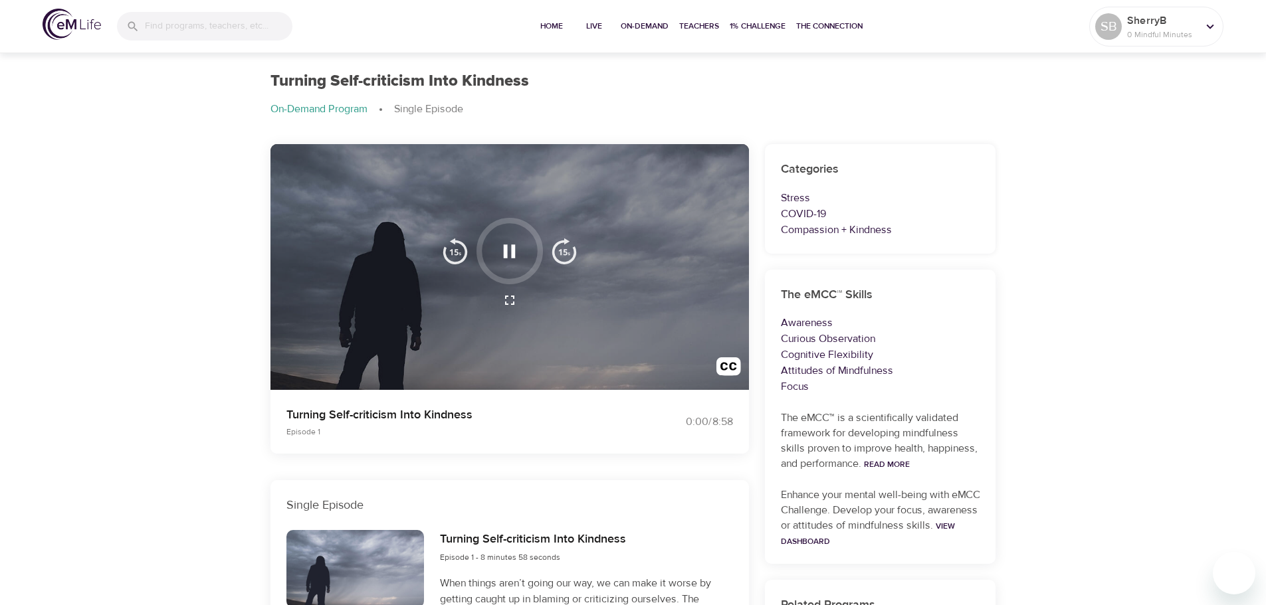
scroll to position [0, 0]
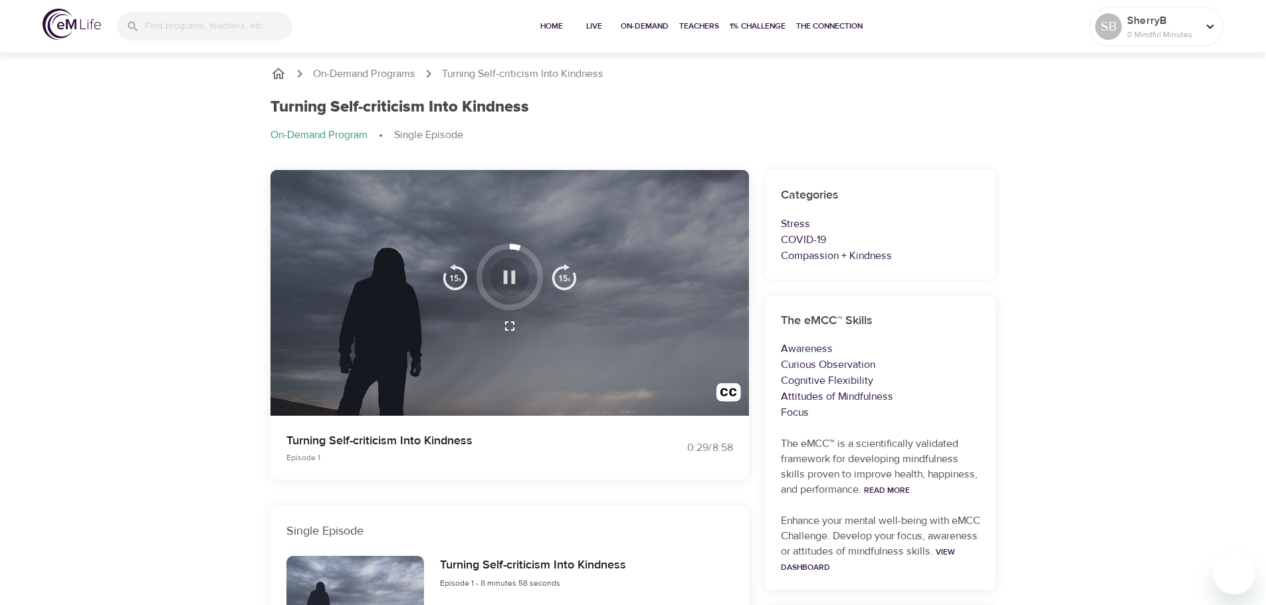
click at [509, 272] on icon "button" at bounding box center [509, 277] width 23 height 23
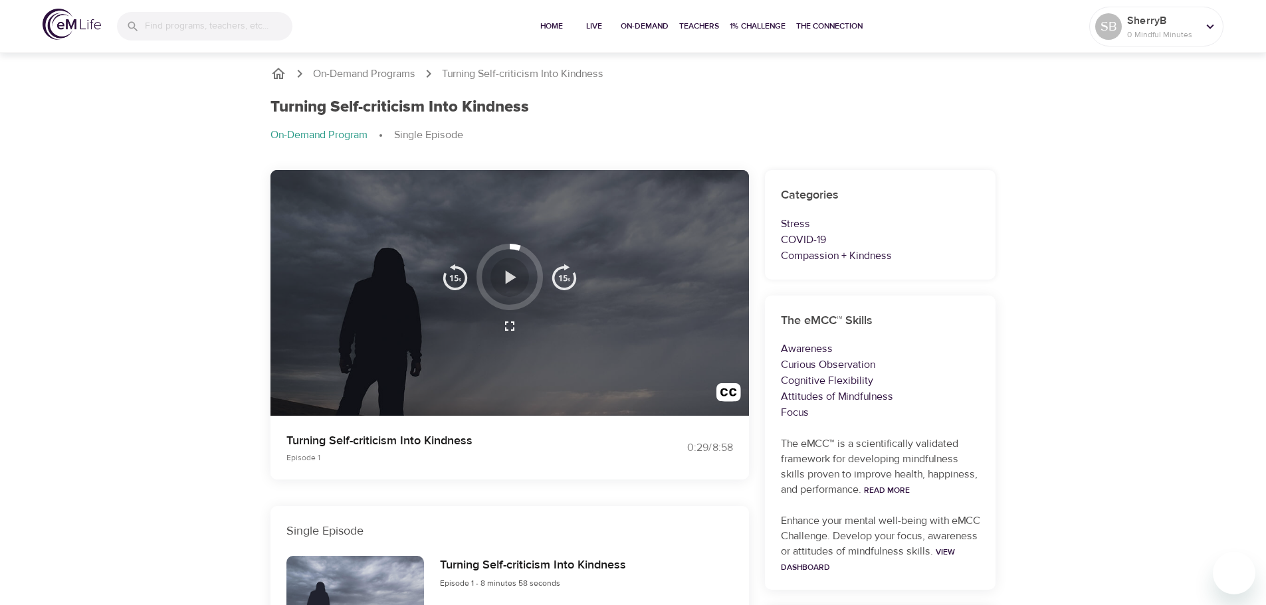
click at [510, 272] on icon "button" at bounding box center [509, 277] width 23 height 23
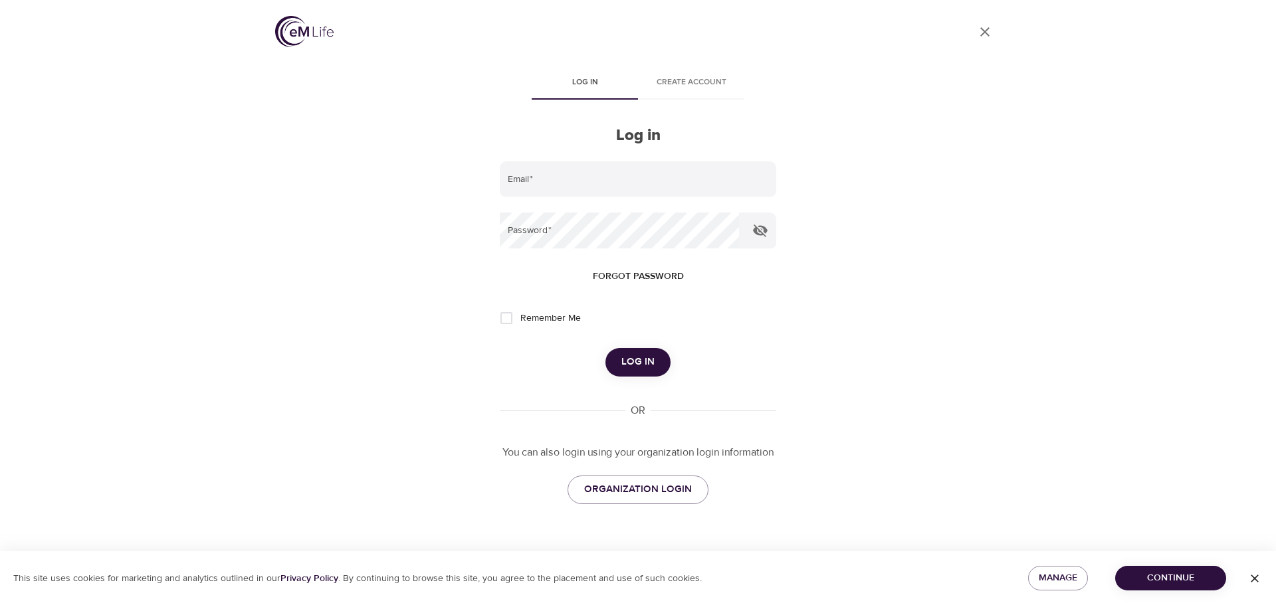
type input "[PERSON_NAME][EMAIL_ADDRESS][PERSON_NAME][DOMAIN_NAME]"
click at [628, 367] on span "Log in" at bounding box center [637, 362] width 33 height 17
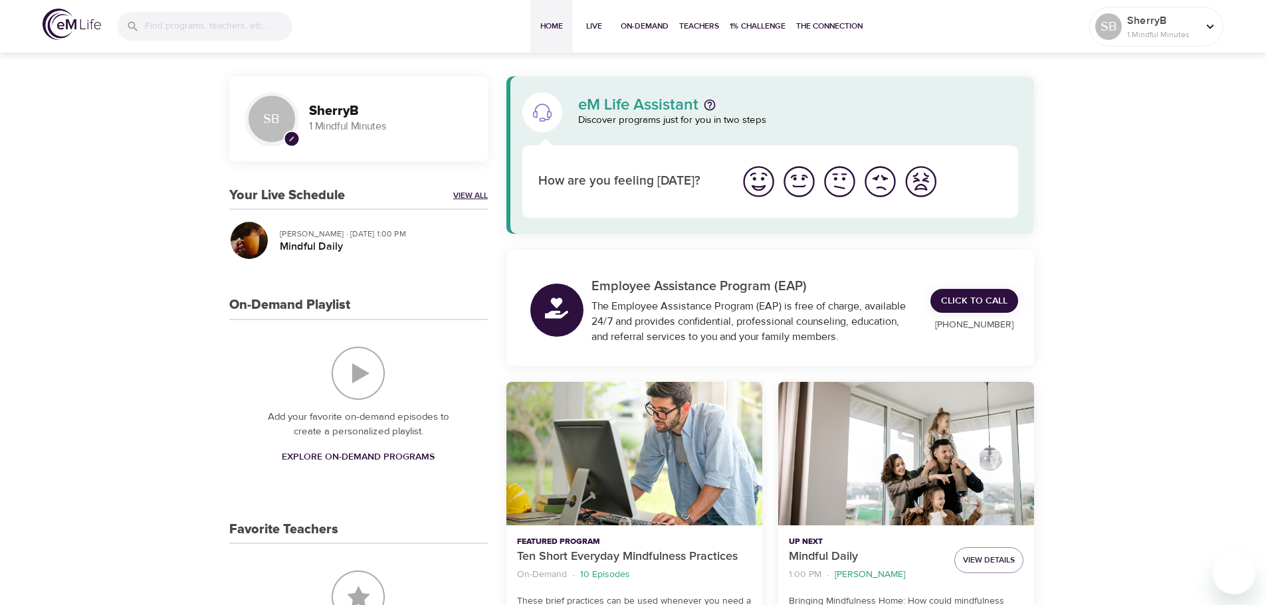
click at [460, 195] on link "View All" at bounding box center [470, 195] width 35 height 11
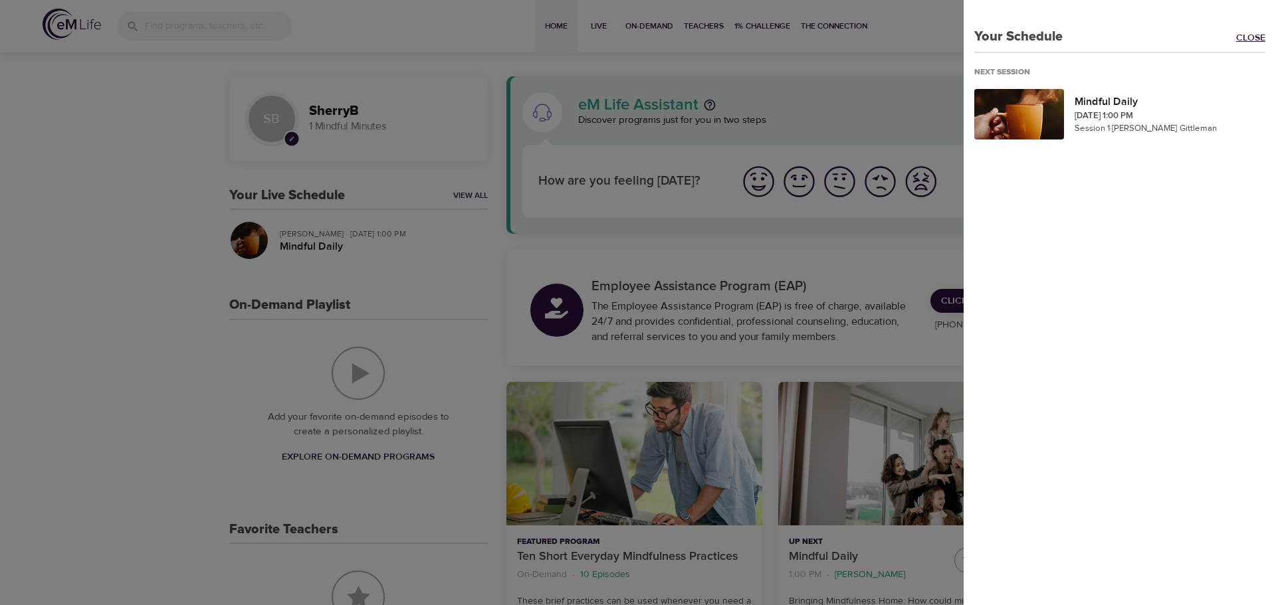
click at [1237, 37] on link "Close" at bounding box center [1256, 38] width 40 height 15
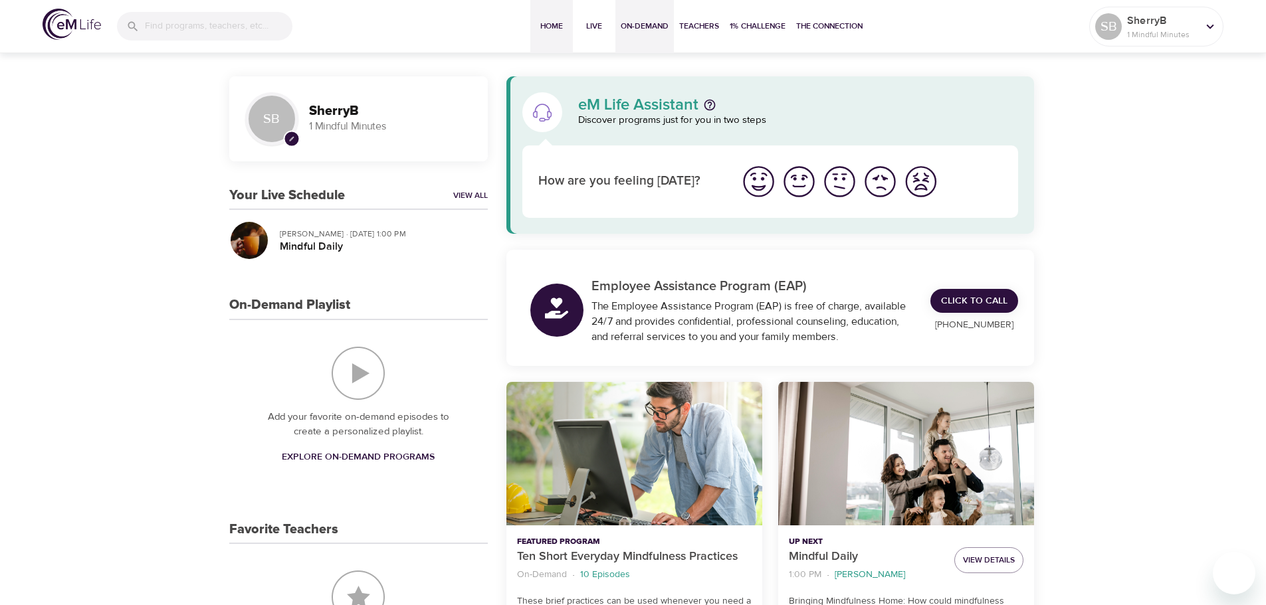
click at [642, 21] on span "On-Demand" at bounding box center [645, 26] width 48 height 14
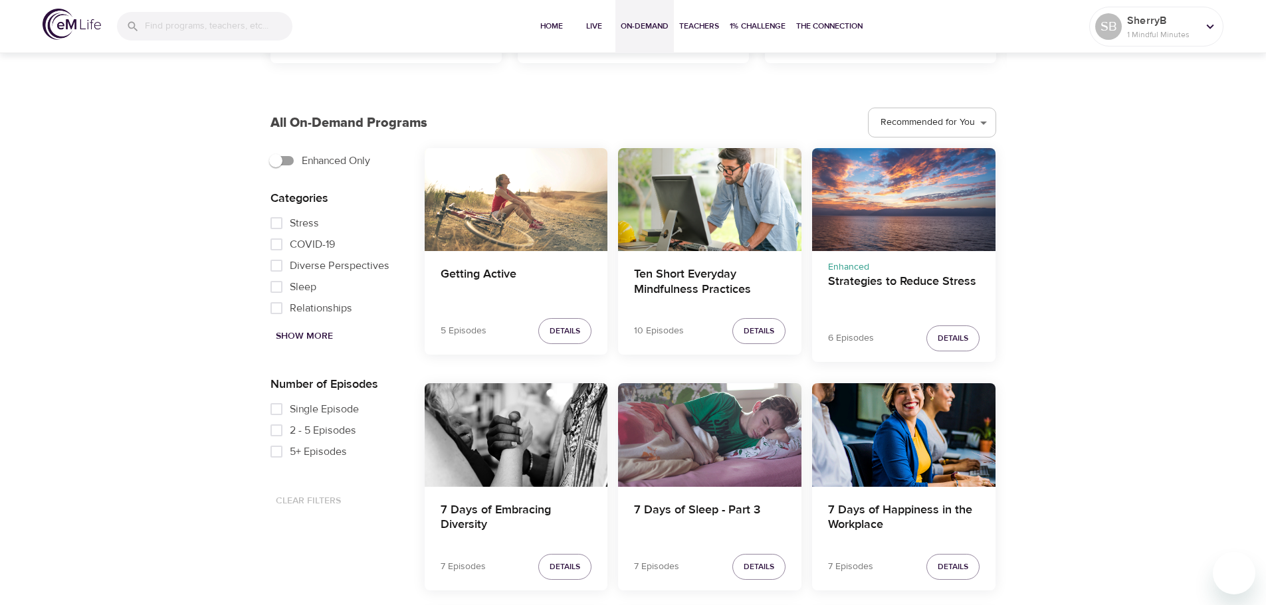
scroll to position [332, 0]
click at [278, 407] on input "Single Episode" at bounding box center [276, 408] width 27 height 21
checkbox input "true"
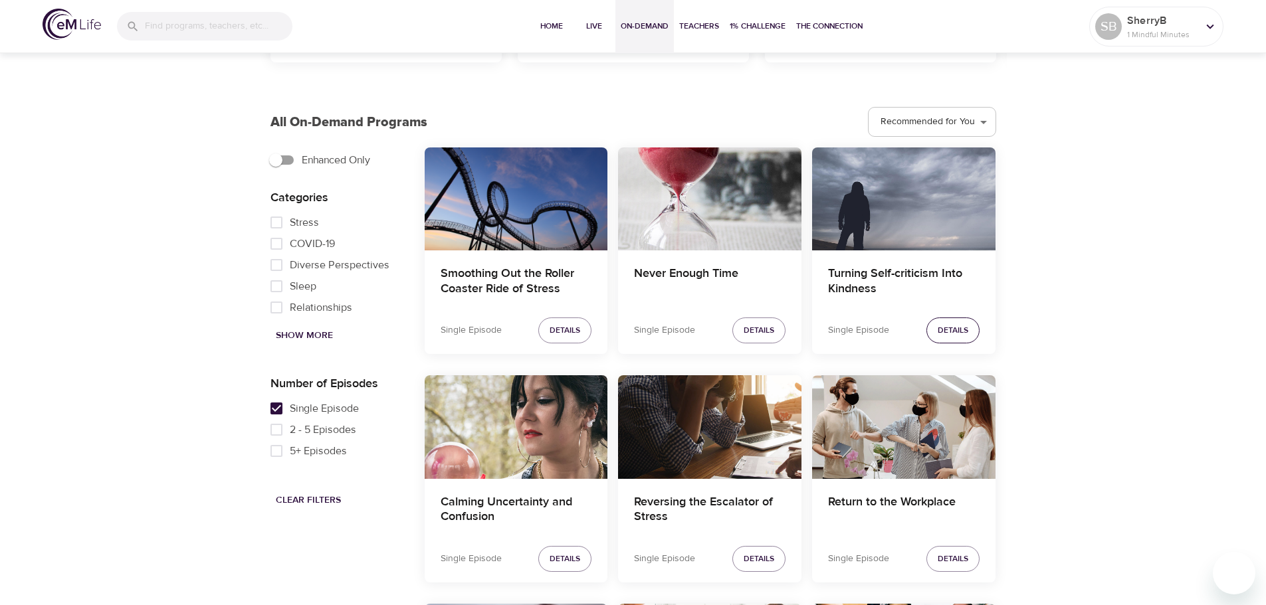
click at [945, 335] on span "Details" at bounding box center [953, 331] width 31 height 14
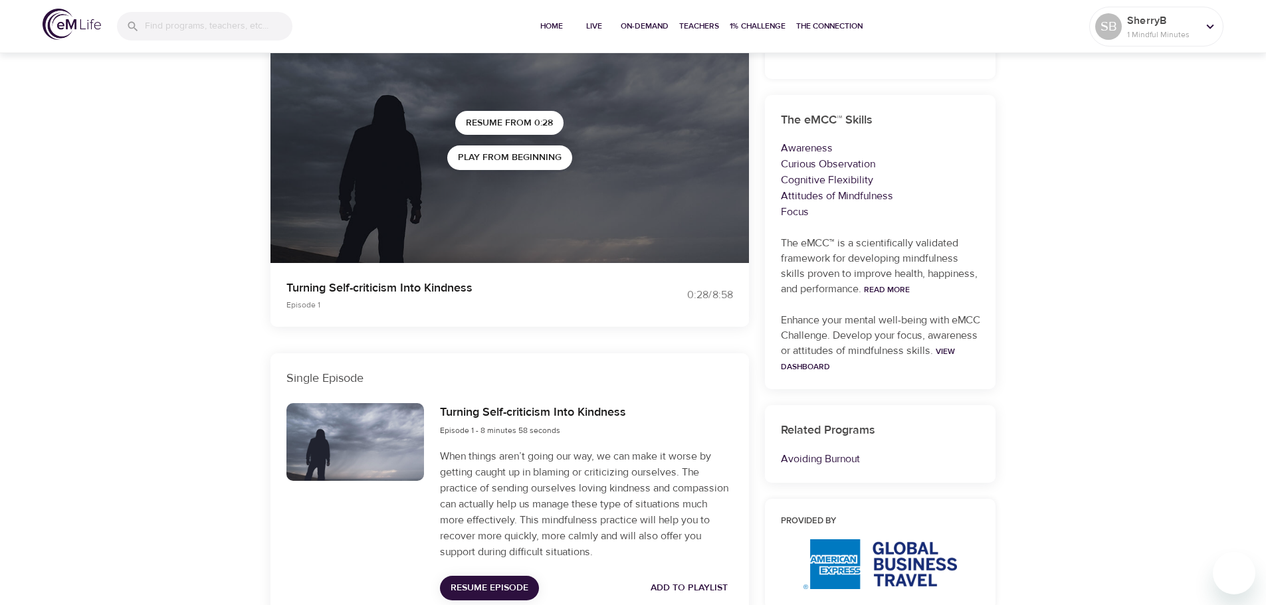
scroll to position [107, 0]
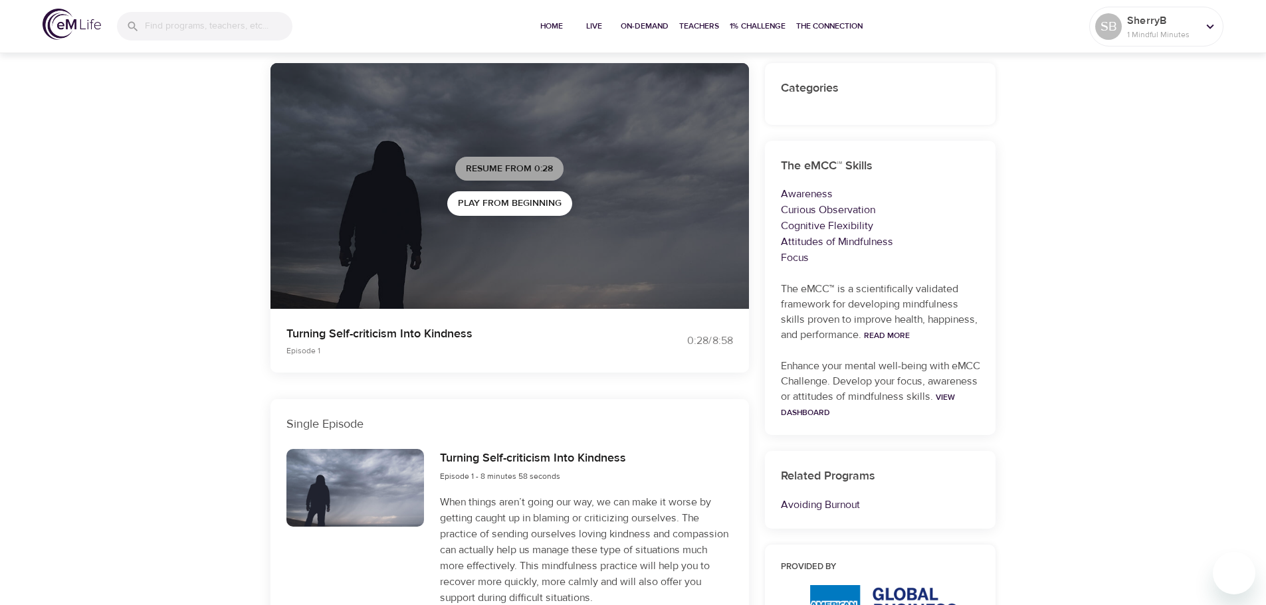
click at [502, 167] on span "Resume from 0:28" at bounding box center [509, 169] width 87 height 17
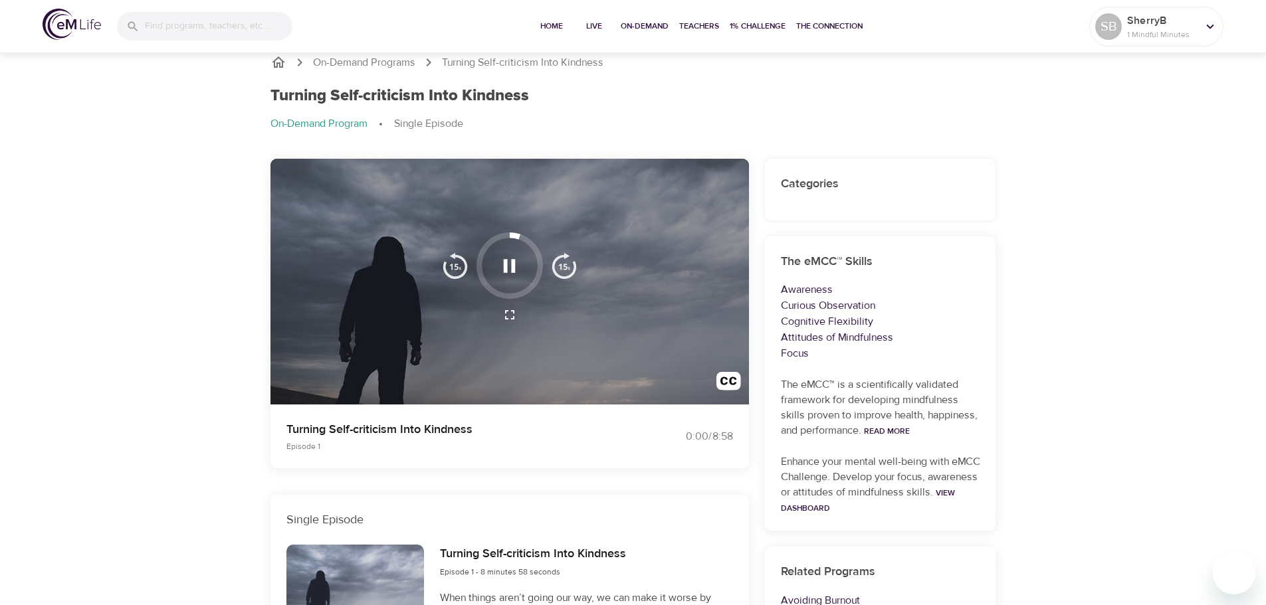
scroll to position [0, 0]
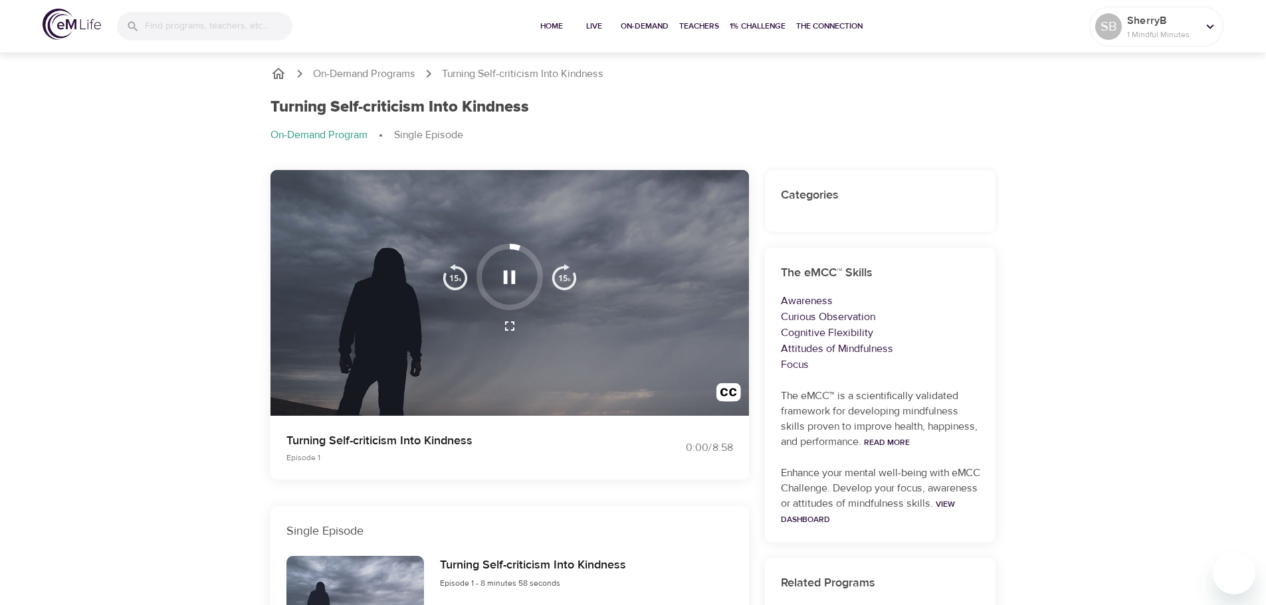
click at [568, 278] on img "button" at bounding box center [564, 277] width 27 height 27
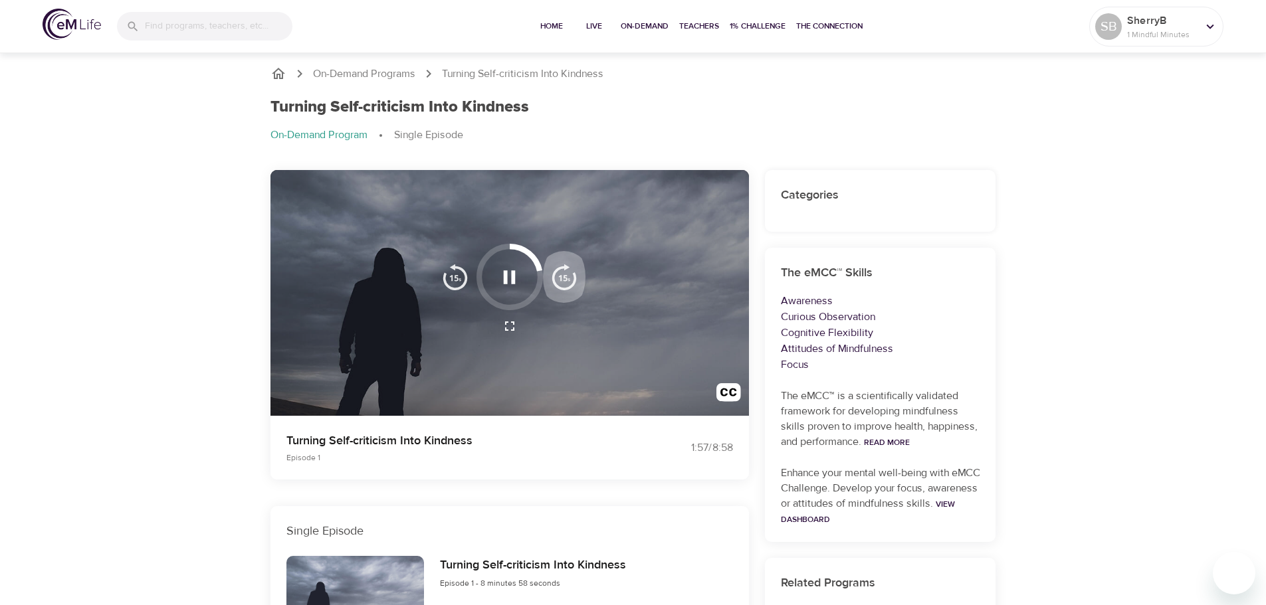
click at [567, 280] on img "button" at bounding box center [564, 277] width 27 height 27
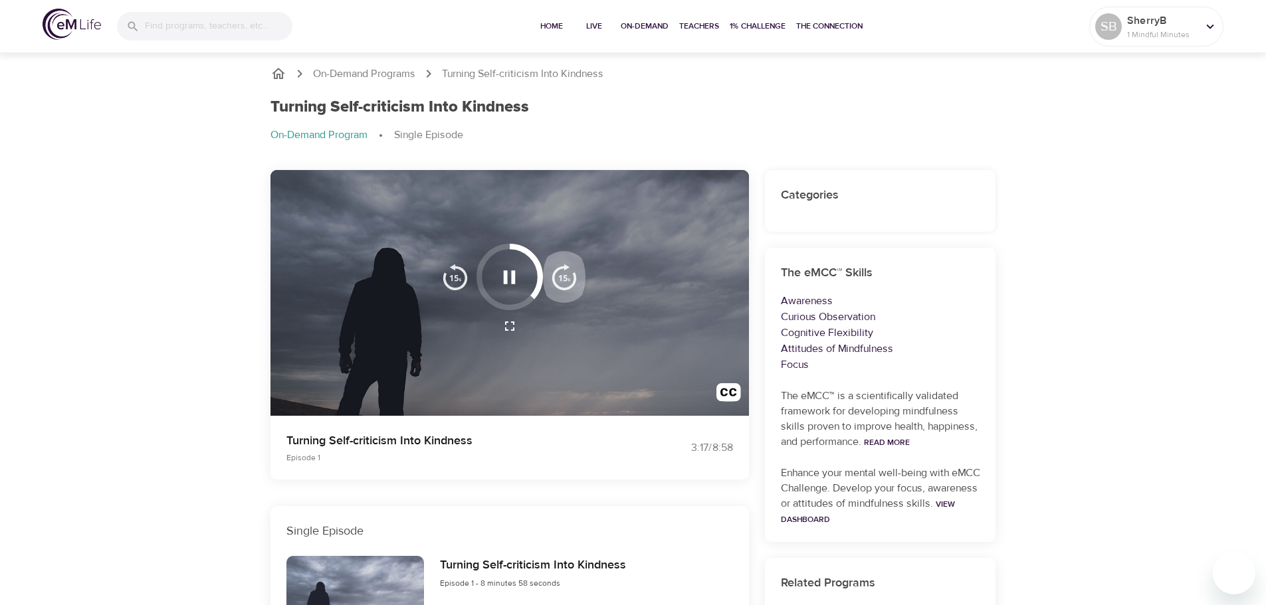
click at [567, 280] on img "button" at bounding box center [564, 277] width 27 height 27
click at [568, 280] on img "button" at bounding box center [564, 277] width 27 height 27
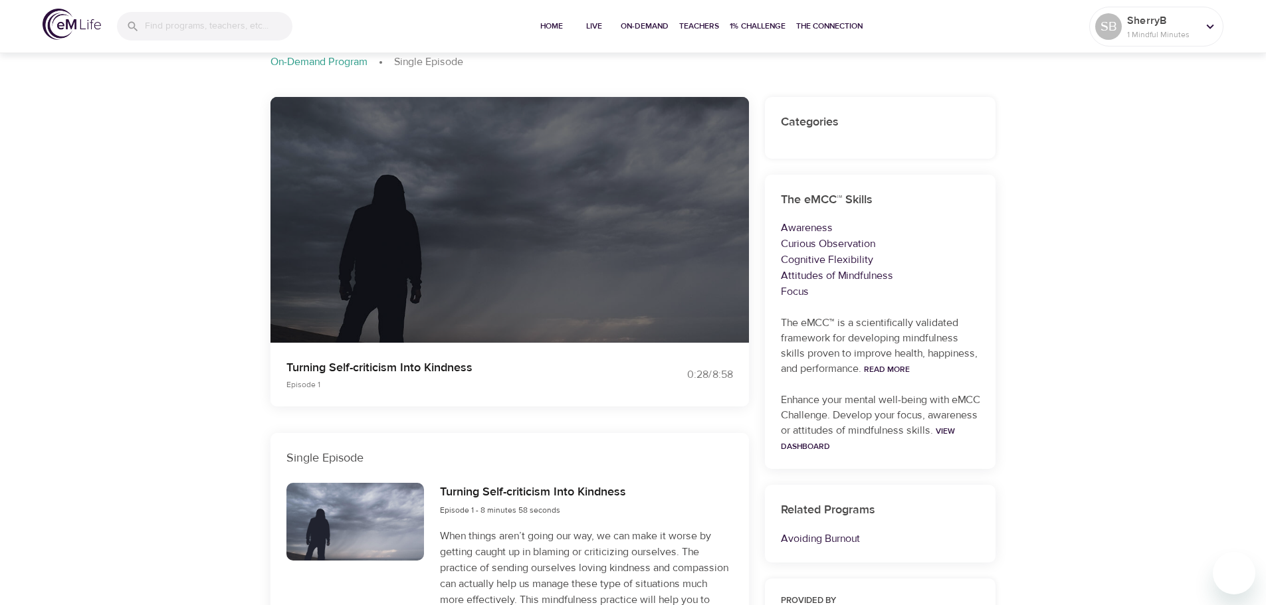
scroll to position [199, 0]
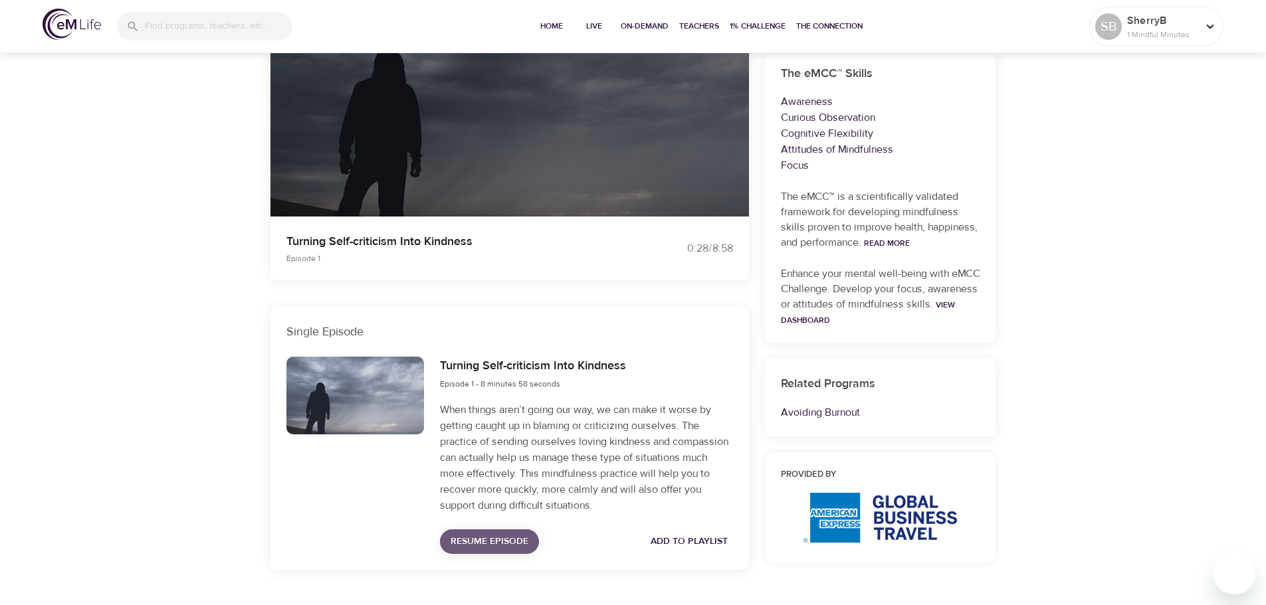
click at [488, 540] on span "Resume Episode" at bounding box center [490, 542] width 78 height 17
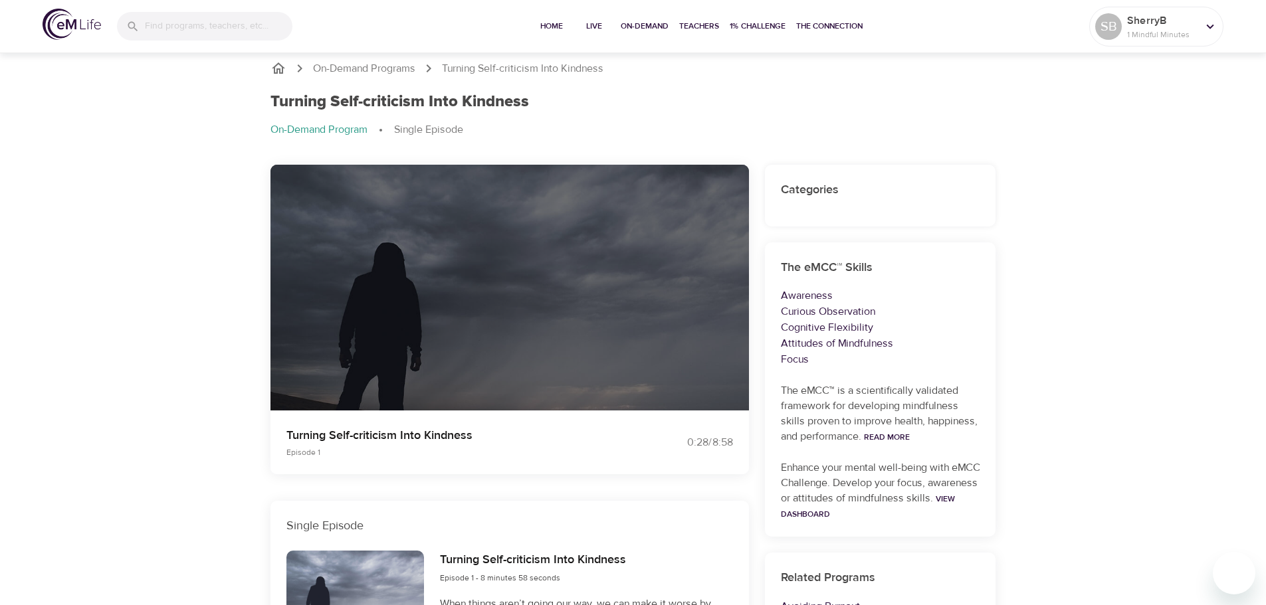
scroll to position [0, 0]
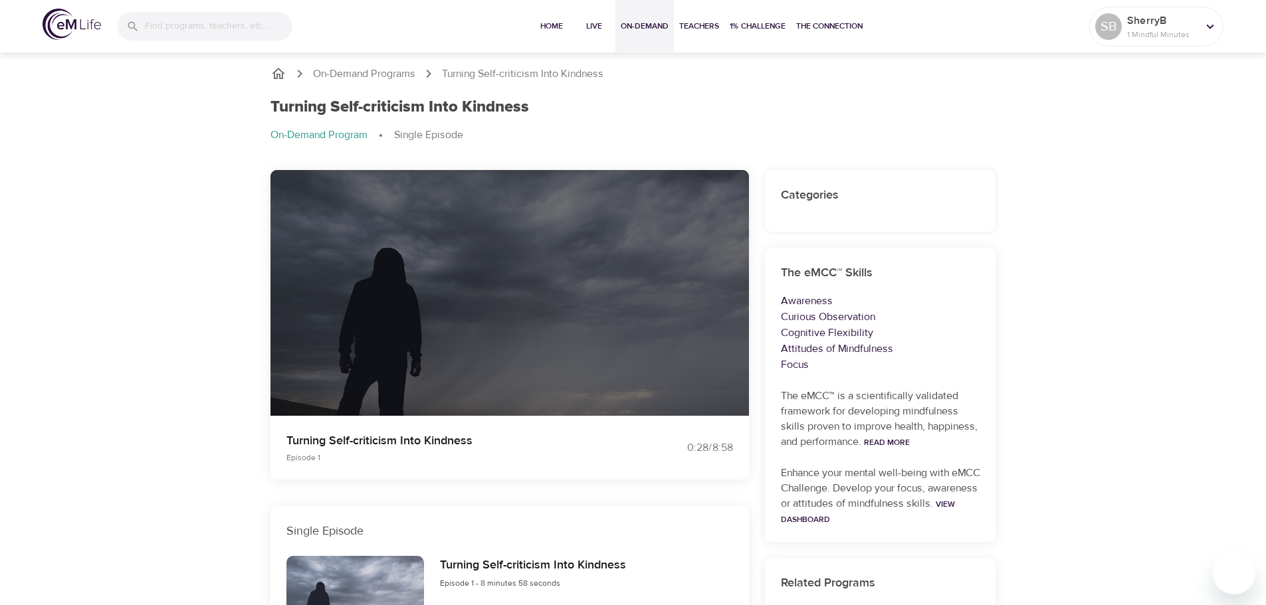
click at [642, 26] on span "On-Demand" at bounding box center [645, 26] width 48 height 14
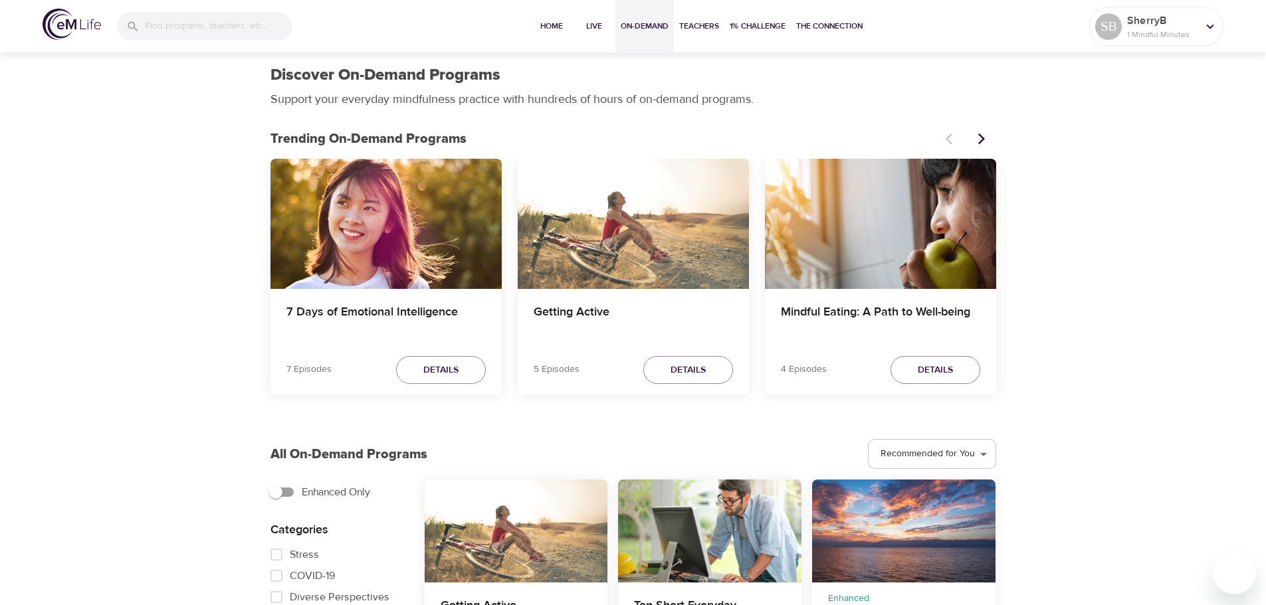
click at [830, 22] on span "The Connection" at bounding box center [829, 26] width 66 height 14
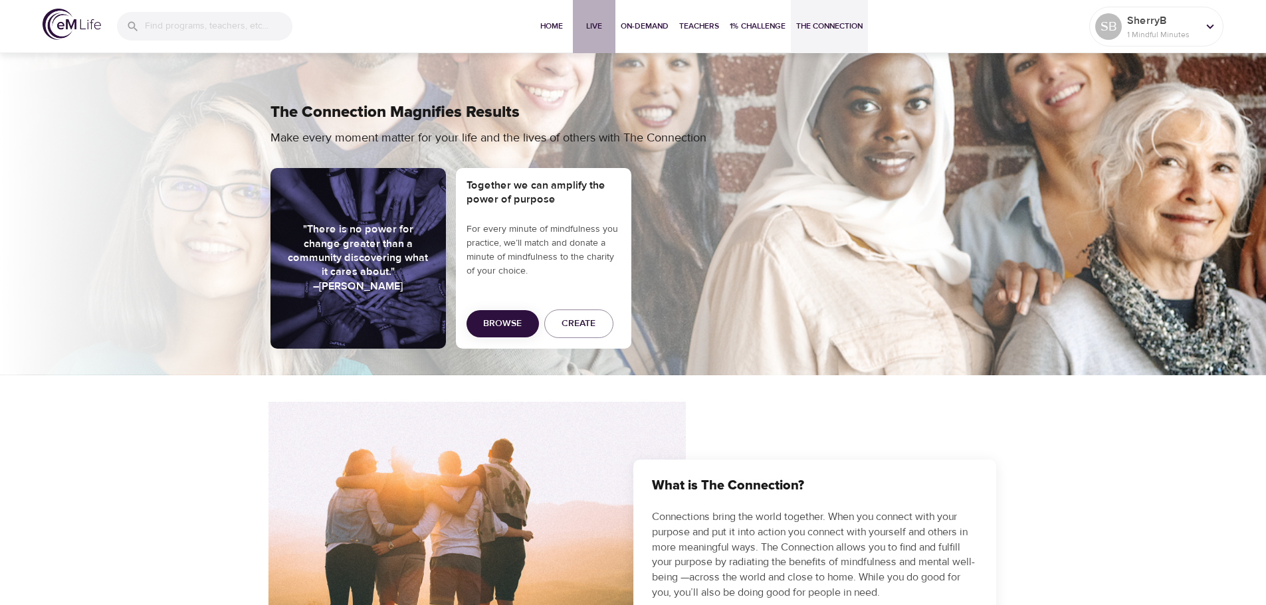
click at [592, 24] on span "Live" at bounding box center [594, 26] width 32 height 14
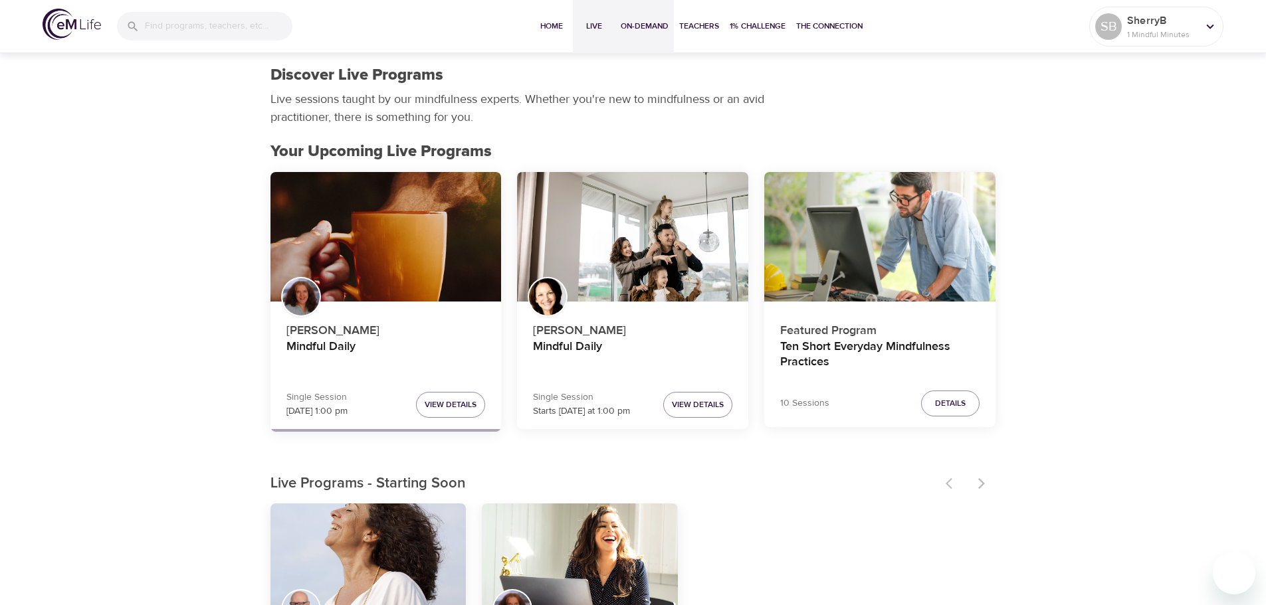
click at [641, 31] on span "On-Demand" at bounding box center [645, 26] width 48 height 14
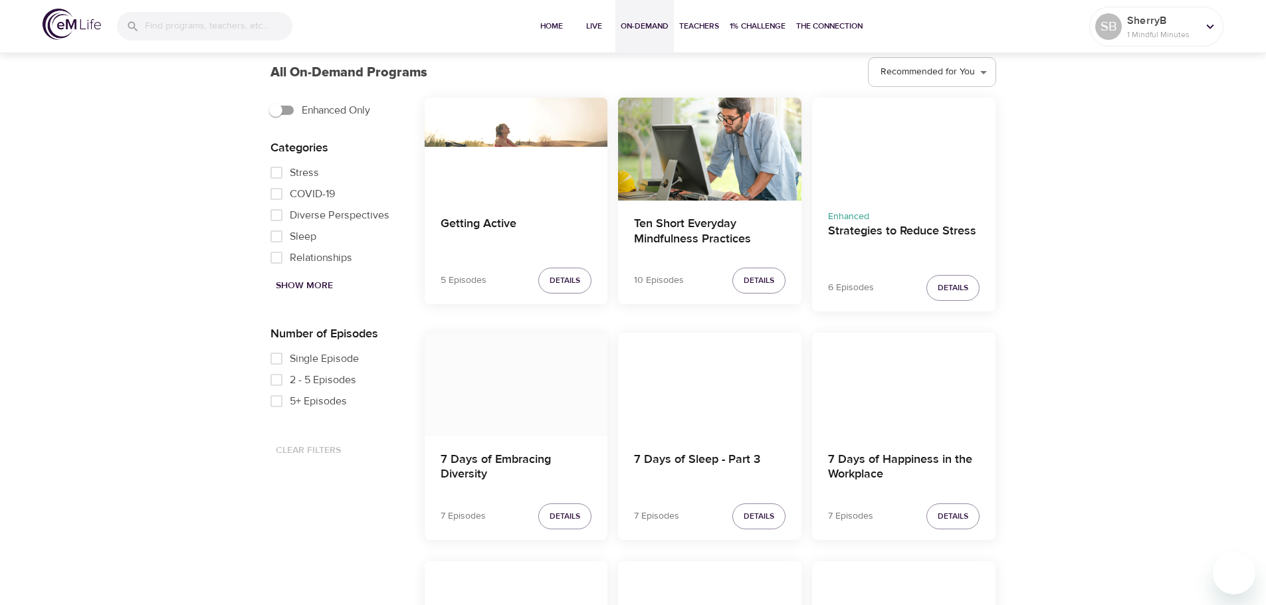
scroll to position [399, 0]
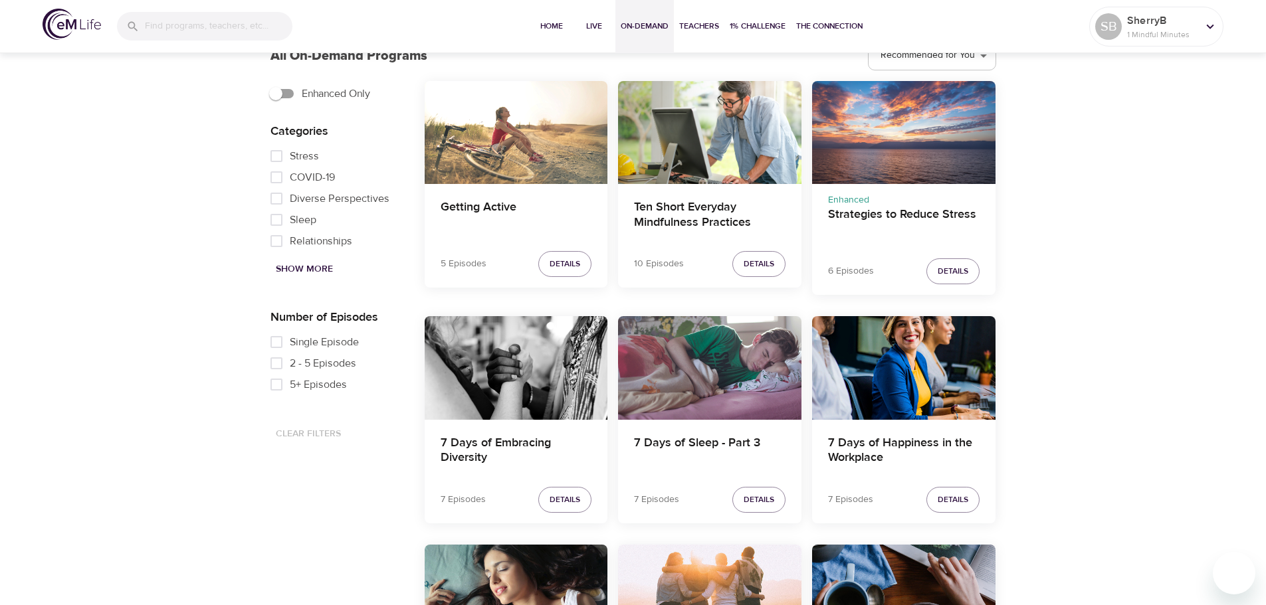
drag, startPoint x: 280, startPoint y: 342, endPoint x: 328, endPoint y: 338, distance: 48.0
click at [280, 342] on input "Single Episode" at bounding box center [276, 342] width 27 height 21
checkbox input "true"
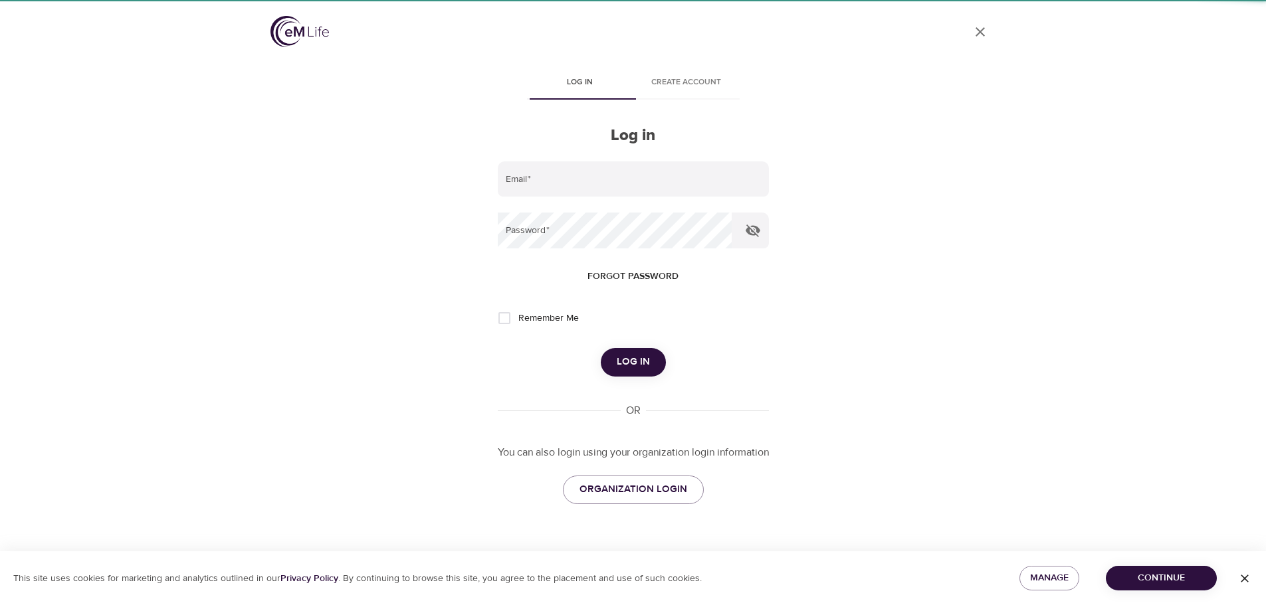
type input "[PERSON_NAME][EMAIL_ADDRESS][PERSON_NAME][DOMAIN_NAME]"
